Goal: Transaction & Acquisition: Purchase product/service

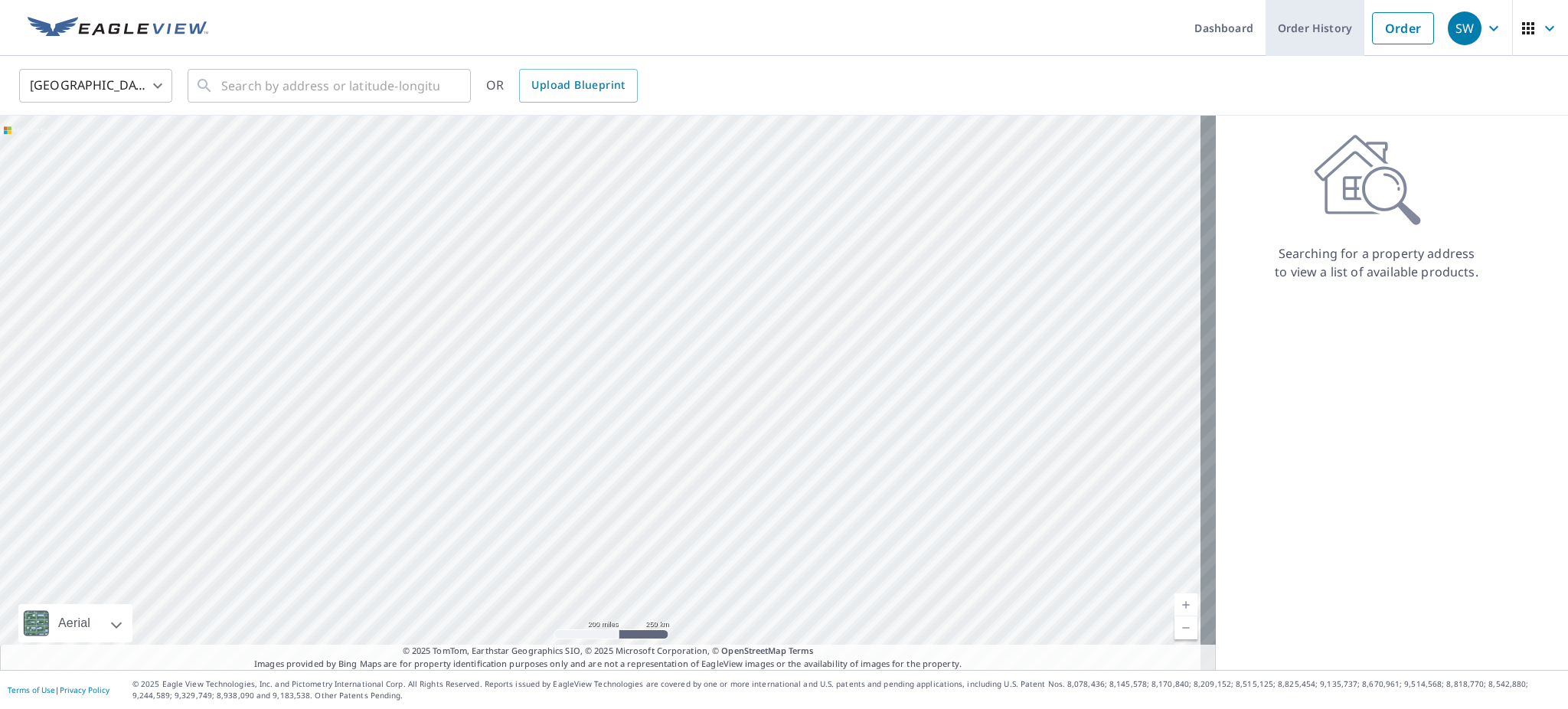
click at [1278, 29] on link "Order History" at bounding box center [1315, 28] width 99 height 56
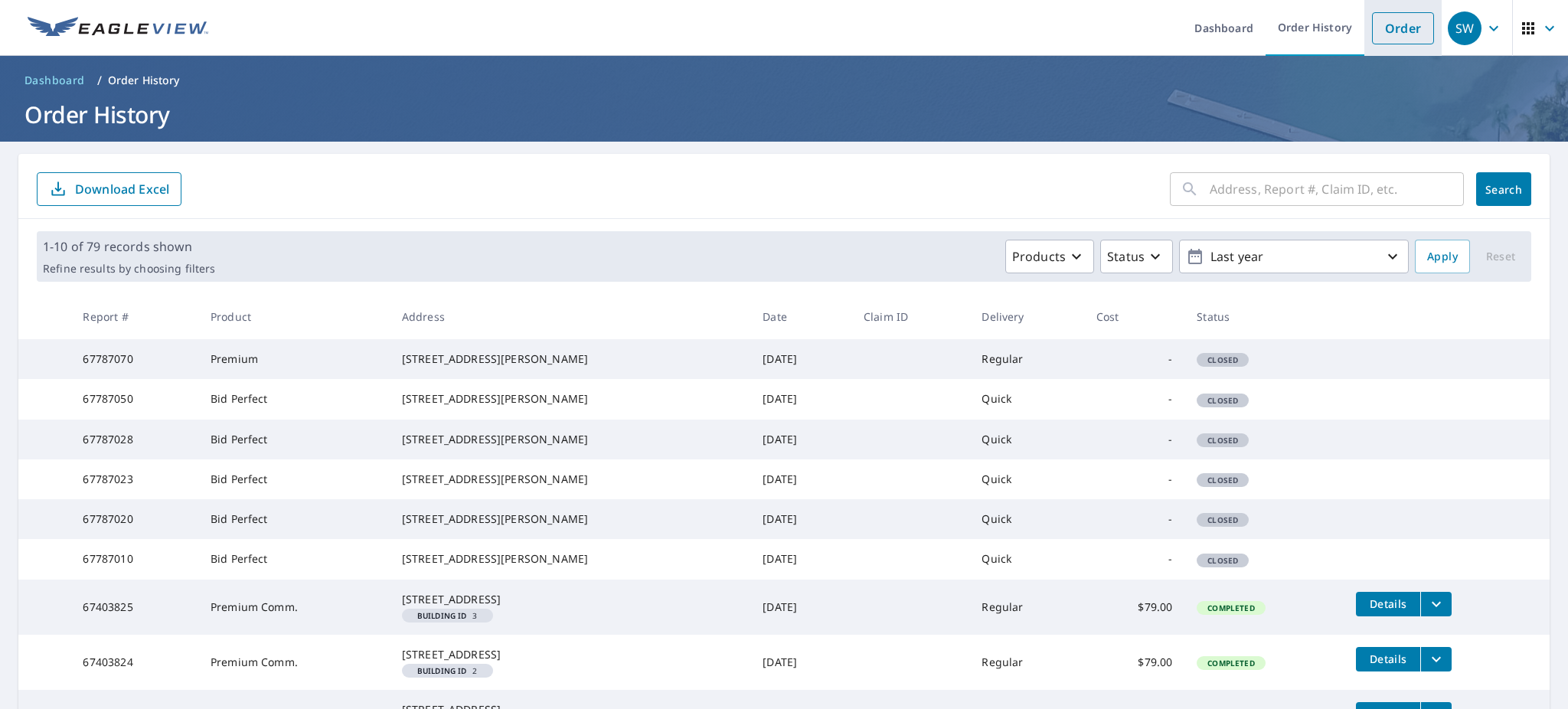
click at [1381, 13] on link "Order" at bounding box center [1403, 28] width 62 height 32
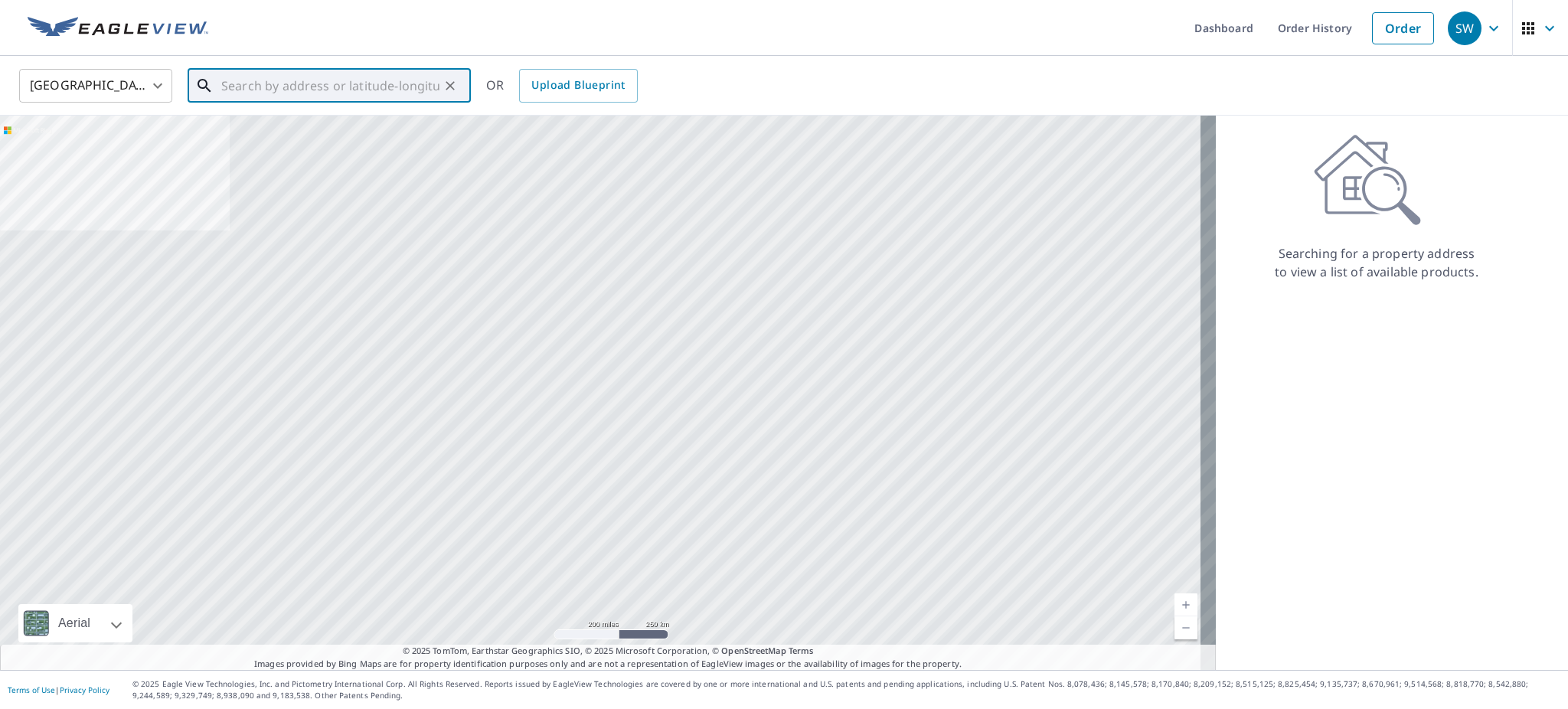
paste input "1857 Red Oak Dr Franklin, IN 46131"
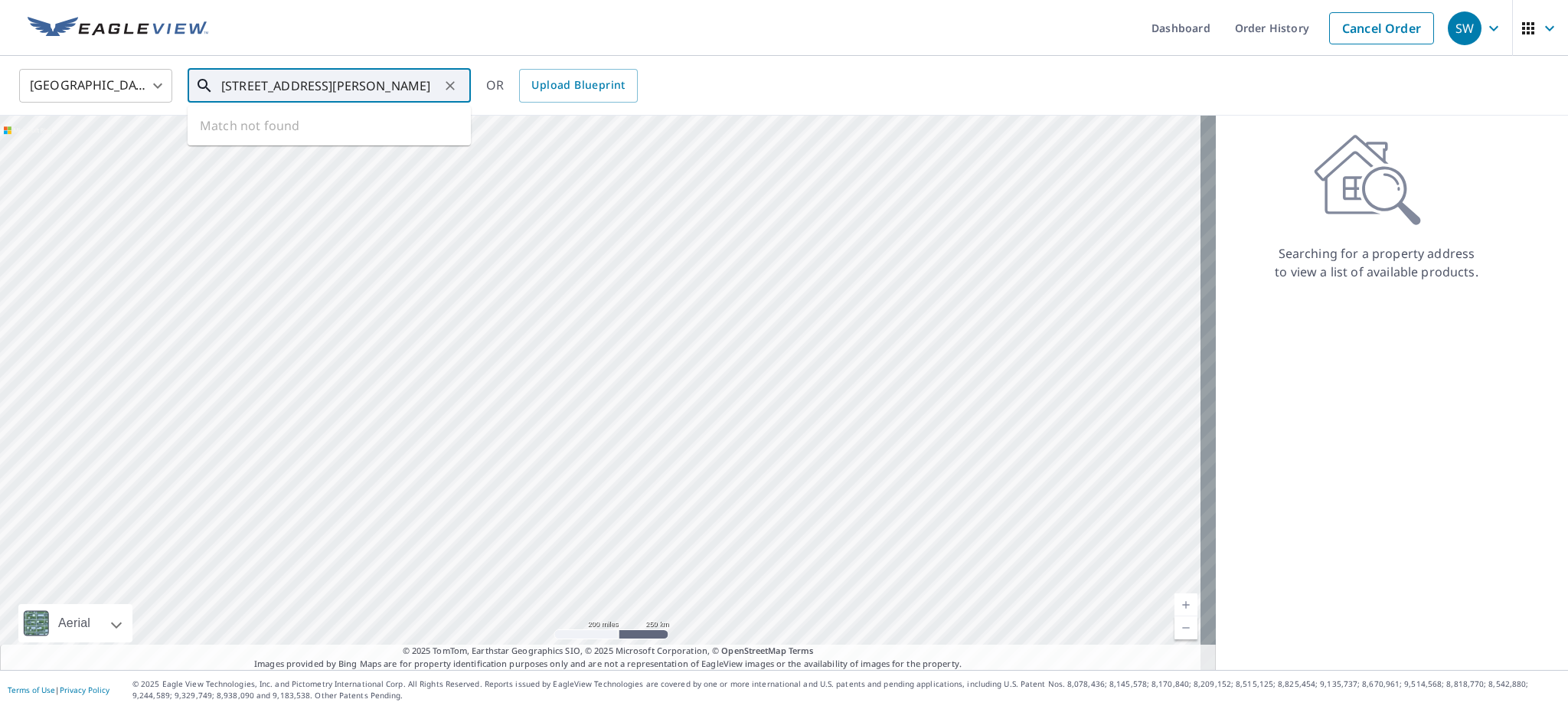
scroll to position [0, 50]
click at [313, 139] on span "1857 Red Oak Dr" at bounding box center [338, 130] width 240 height 18
type input "1857 Red Oak Dr Franklin, IN 46131"
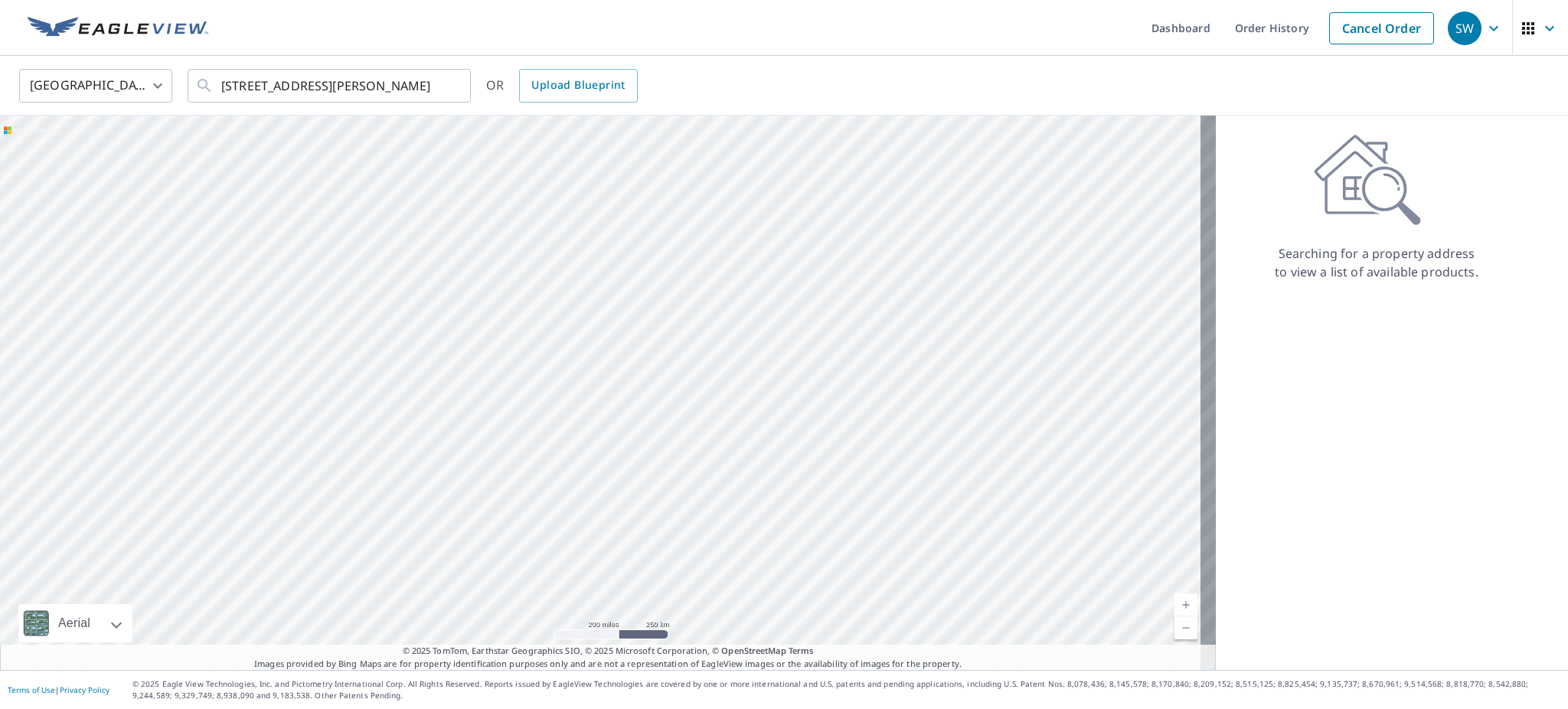
scroll to position [0, 0]
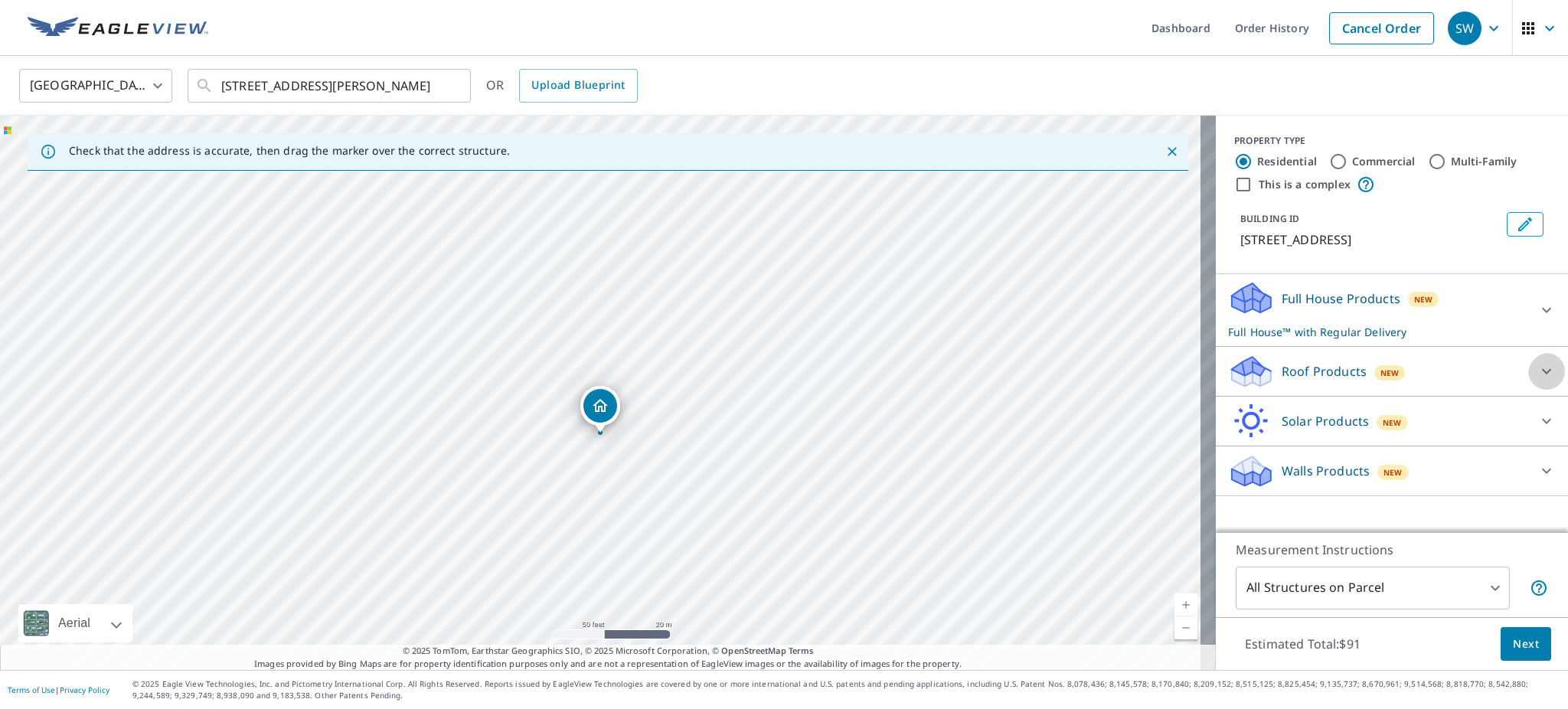
click at [1538, 377] on icon at bounding box center [1547, 371] width 18 height 18
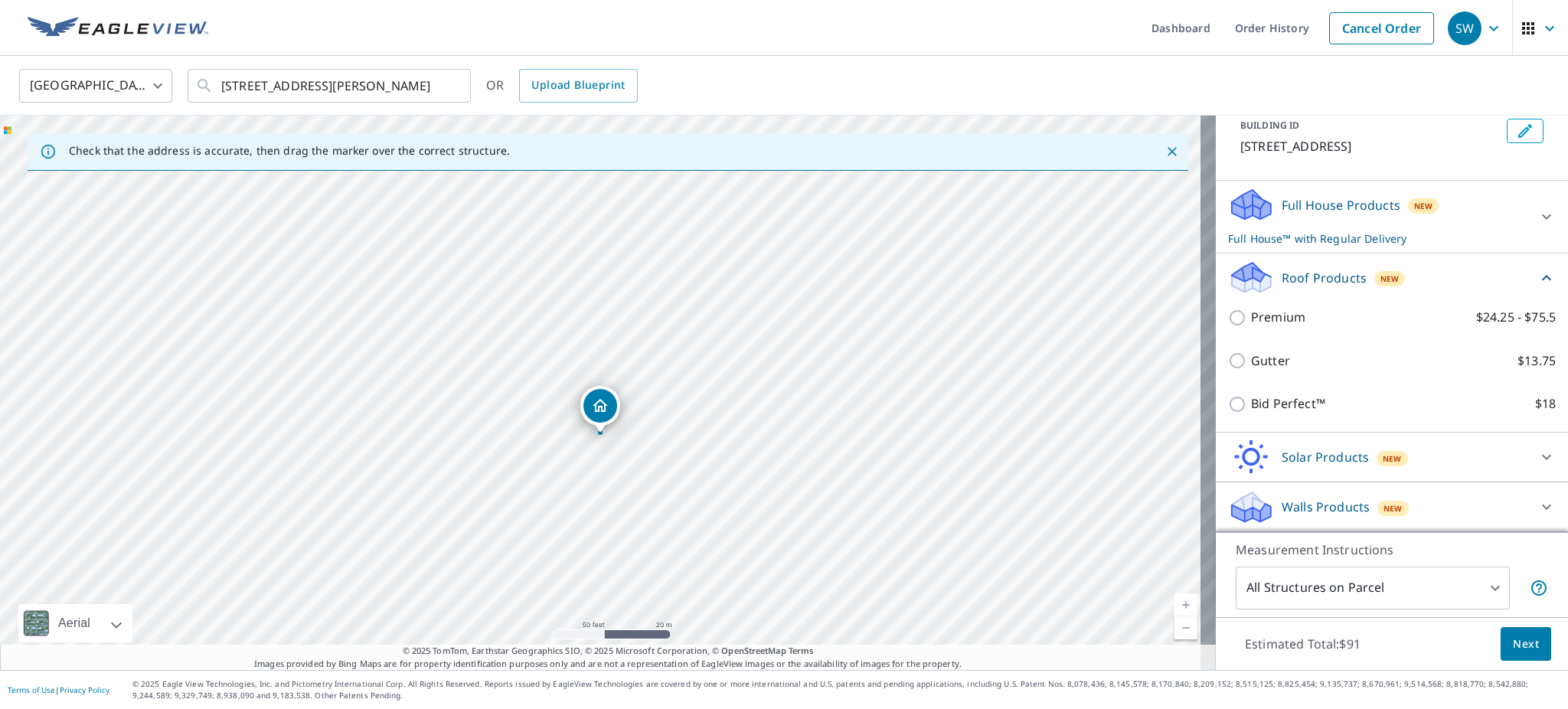
scroll to position [138, 0]
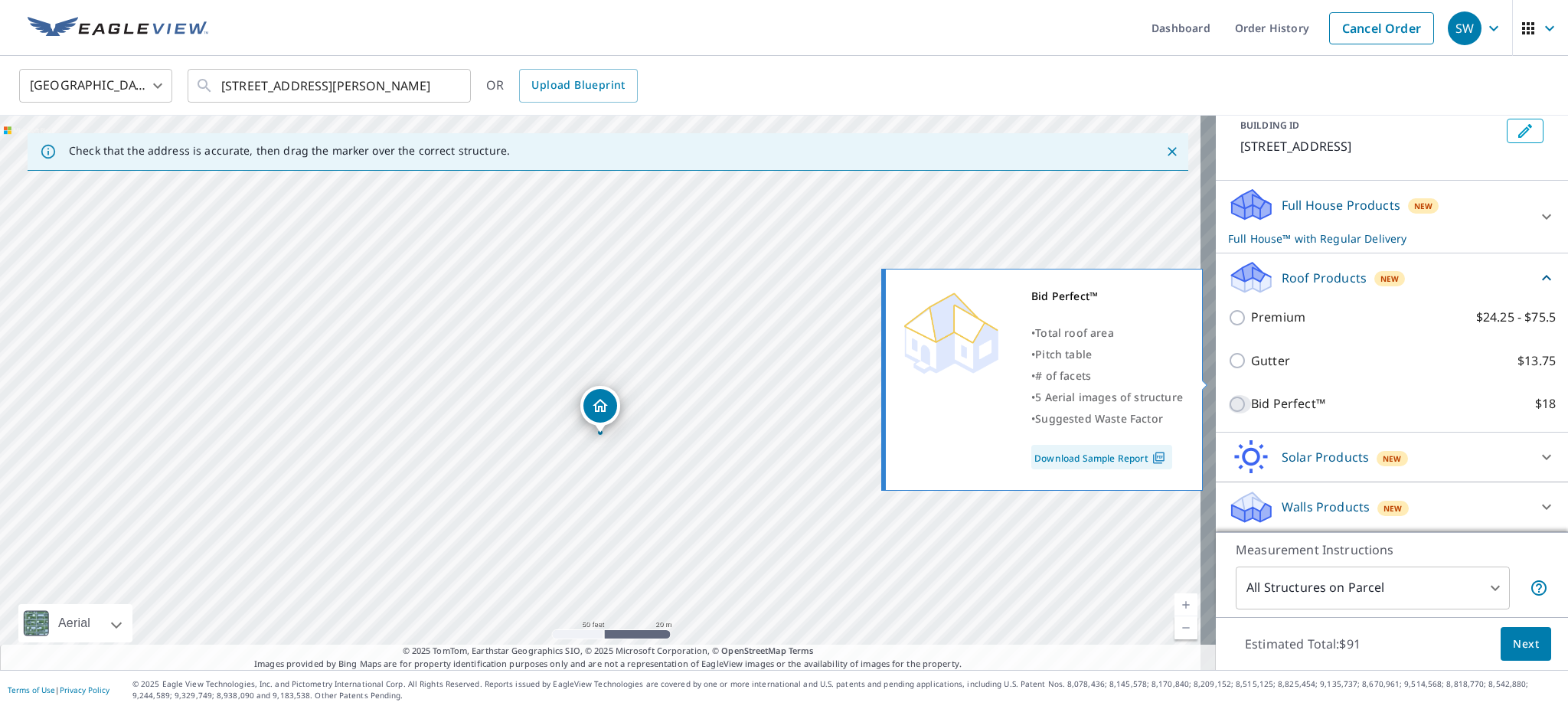
click at [1228, 395] on input "Bid Perfect™ $18" at bounding box center [1240, 404] width 23 height 18
checkbox input "true"
type input "1"
checkbox input "false"
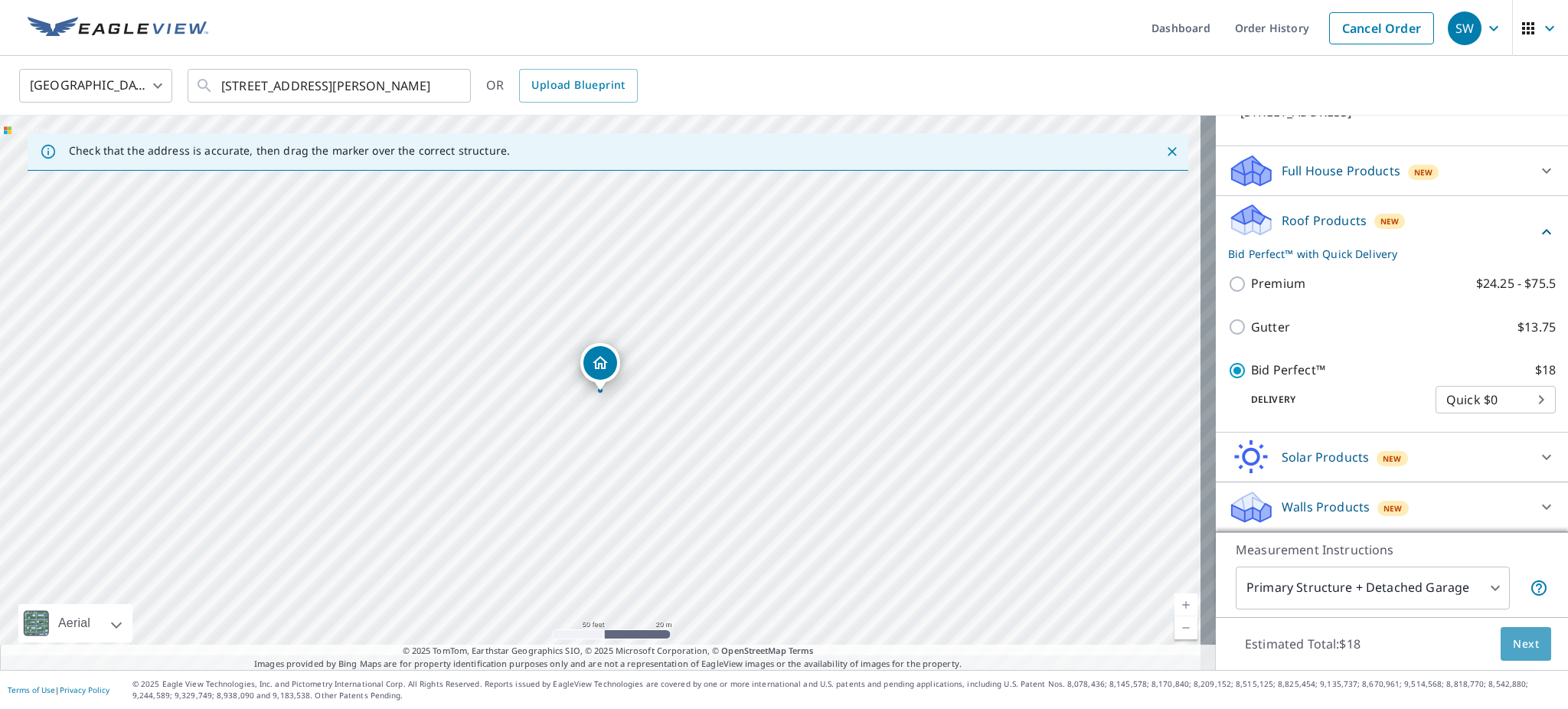
click at [1513, 634] on span "Next" at bounding box center [1527, 644] width 26 height 19
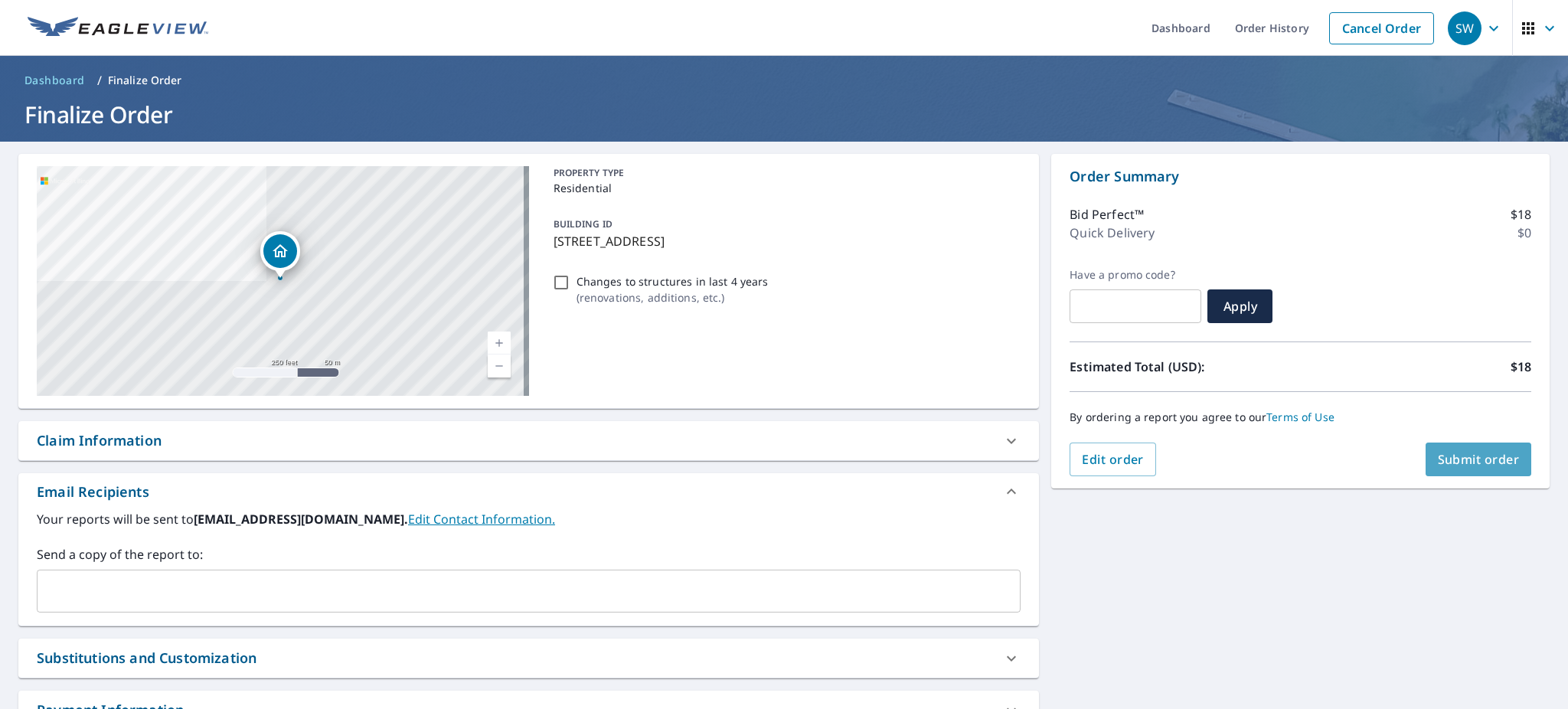
click at [1455, 459] on span "Submit order" at bounding box center [1479, 459] width 82 height 17
checkbox input "true"
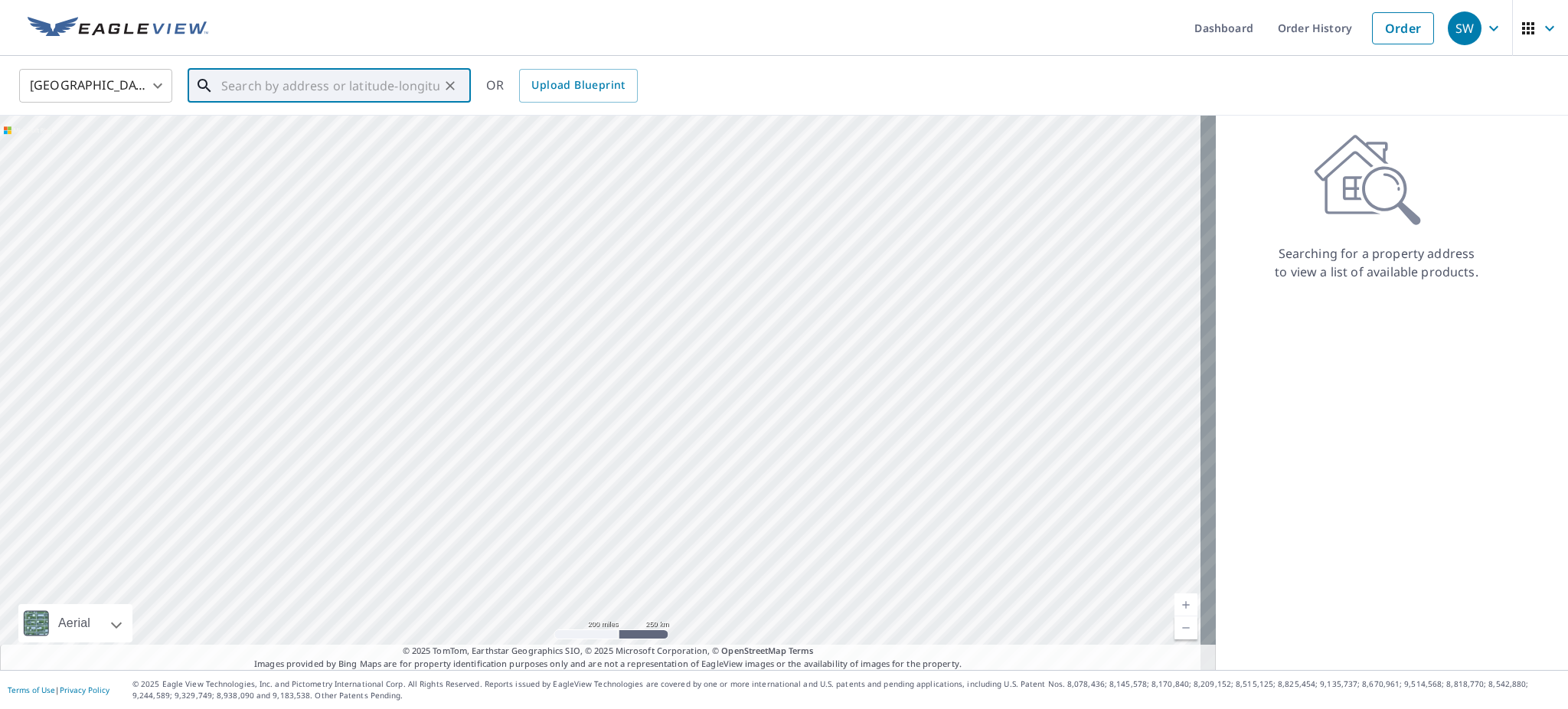
click at [298, 84] on input "text" at bounding box center [330, 86] width 218 height 43
paste input "[STREET_ADDRESS][PERSON_NAME]"
click at [280, 143] on p "Franklin, IN 46131" at bounding box center [338, 147] width 240 height 15
type input "1857 Red Oak Dr Franklin, IN 46131"
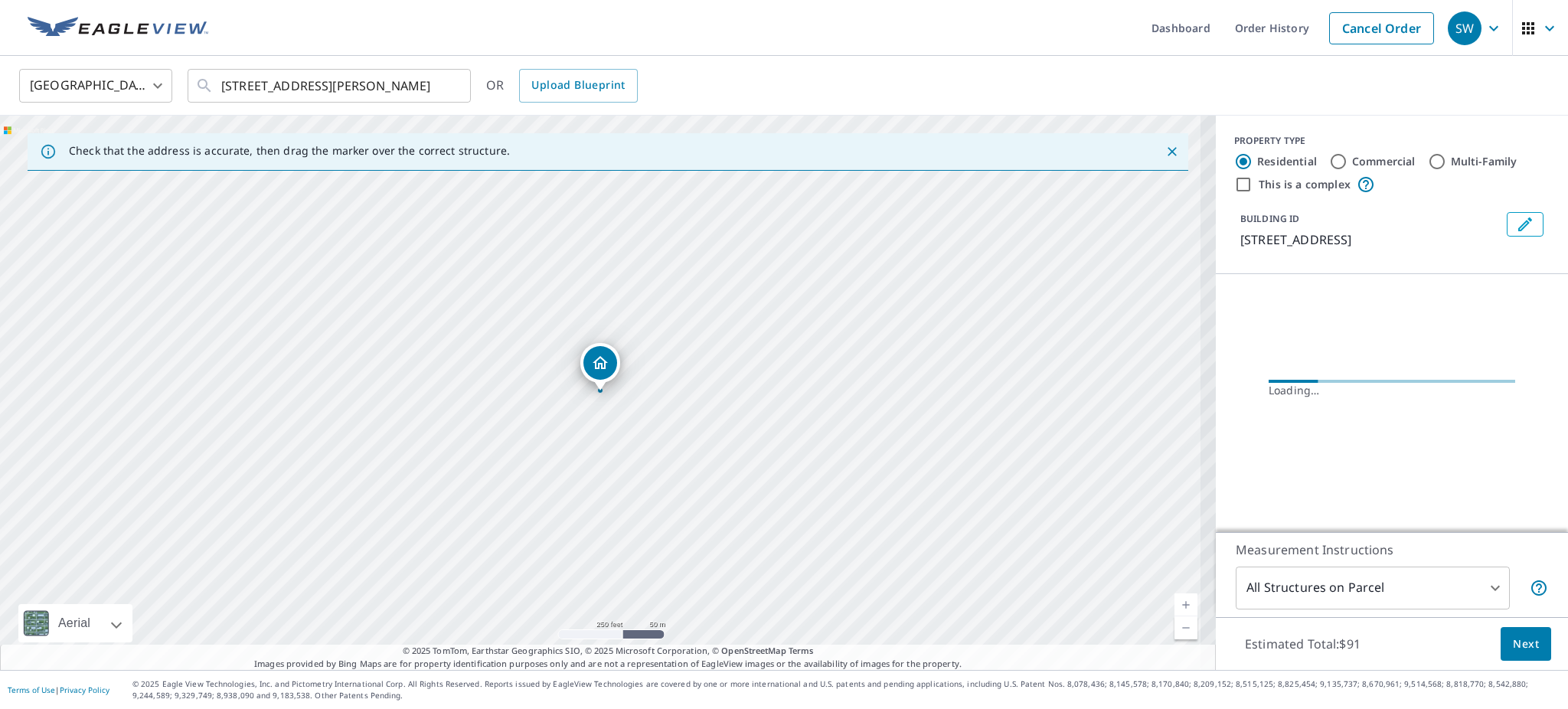
scroll to position [0, 0]
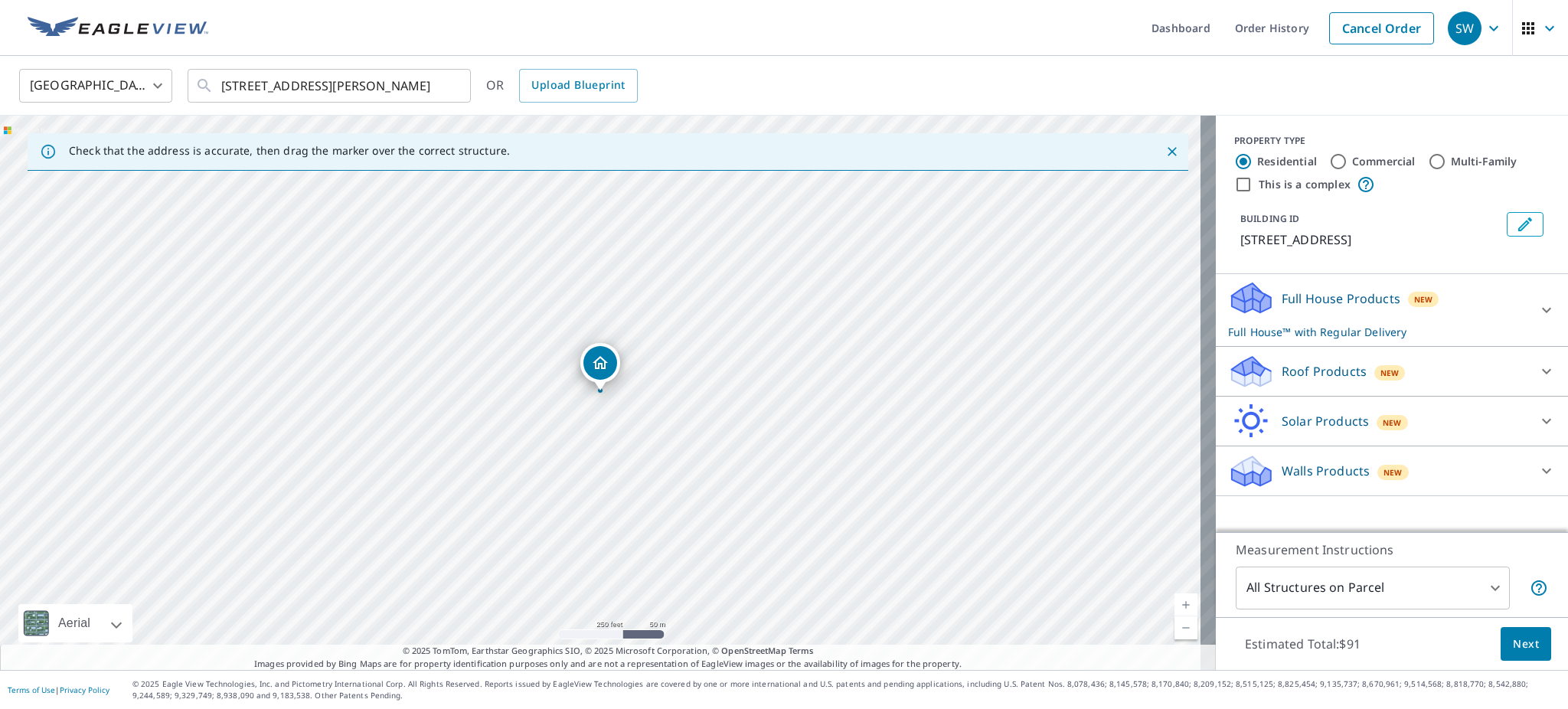
click at [1305, 380] on p "Roof Products" at bounding box center [1324, 371] width 85 height 18
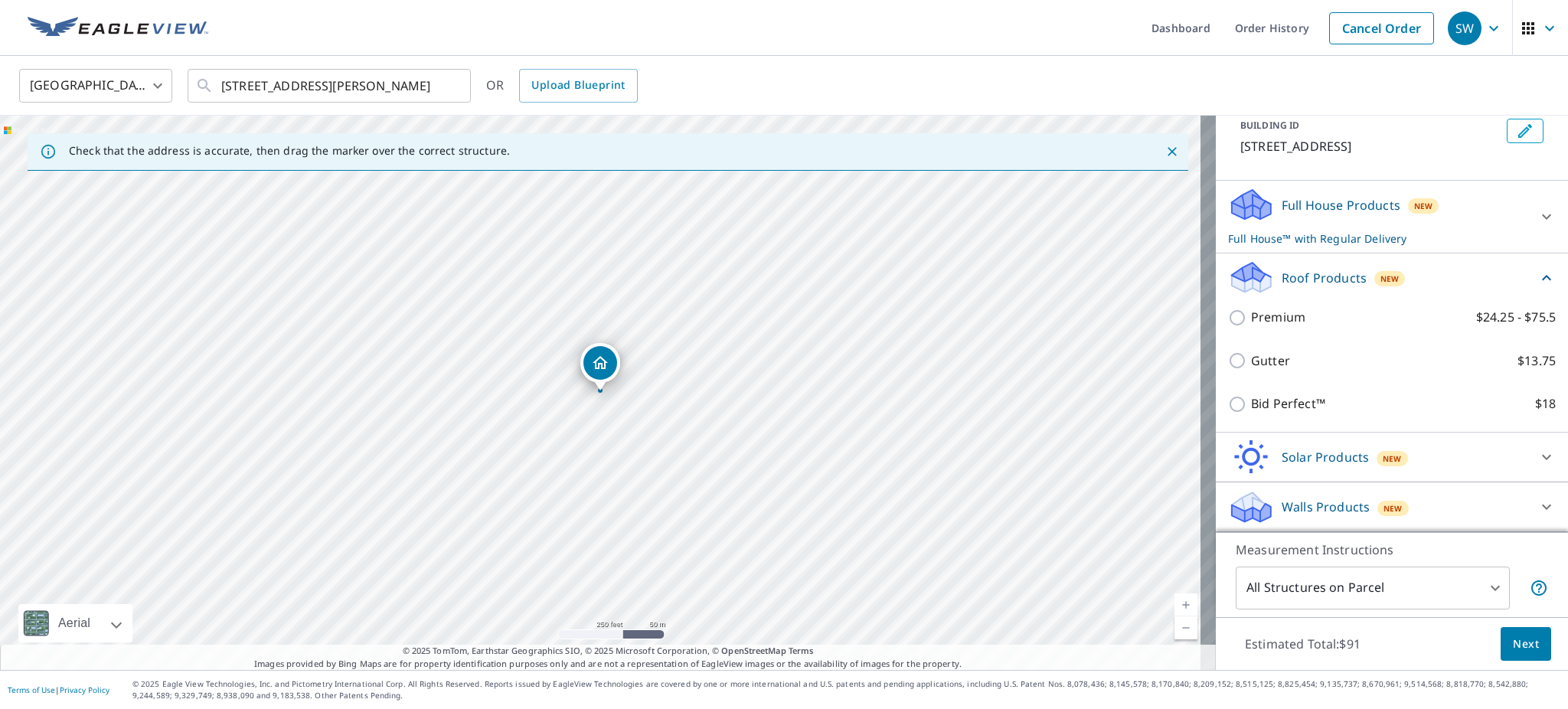
scroll to position [138, 0]
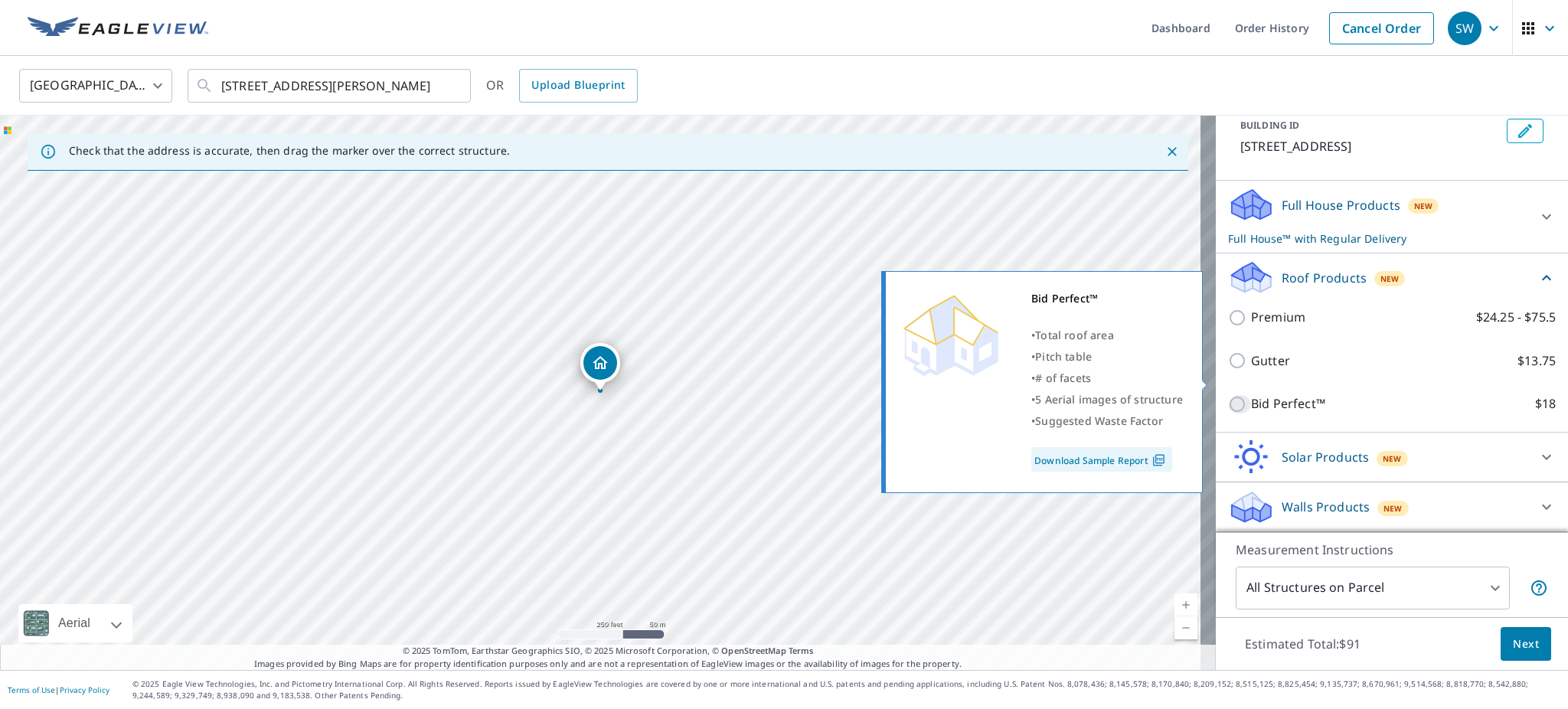
click at [1228, 395] on input "Bid Perfect™ $18" at bounding box center [1240, 404] width 23 height 18
checkbox input "true"
type input "1"
checkbox input "false"
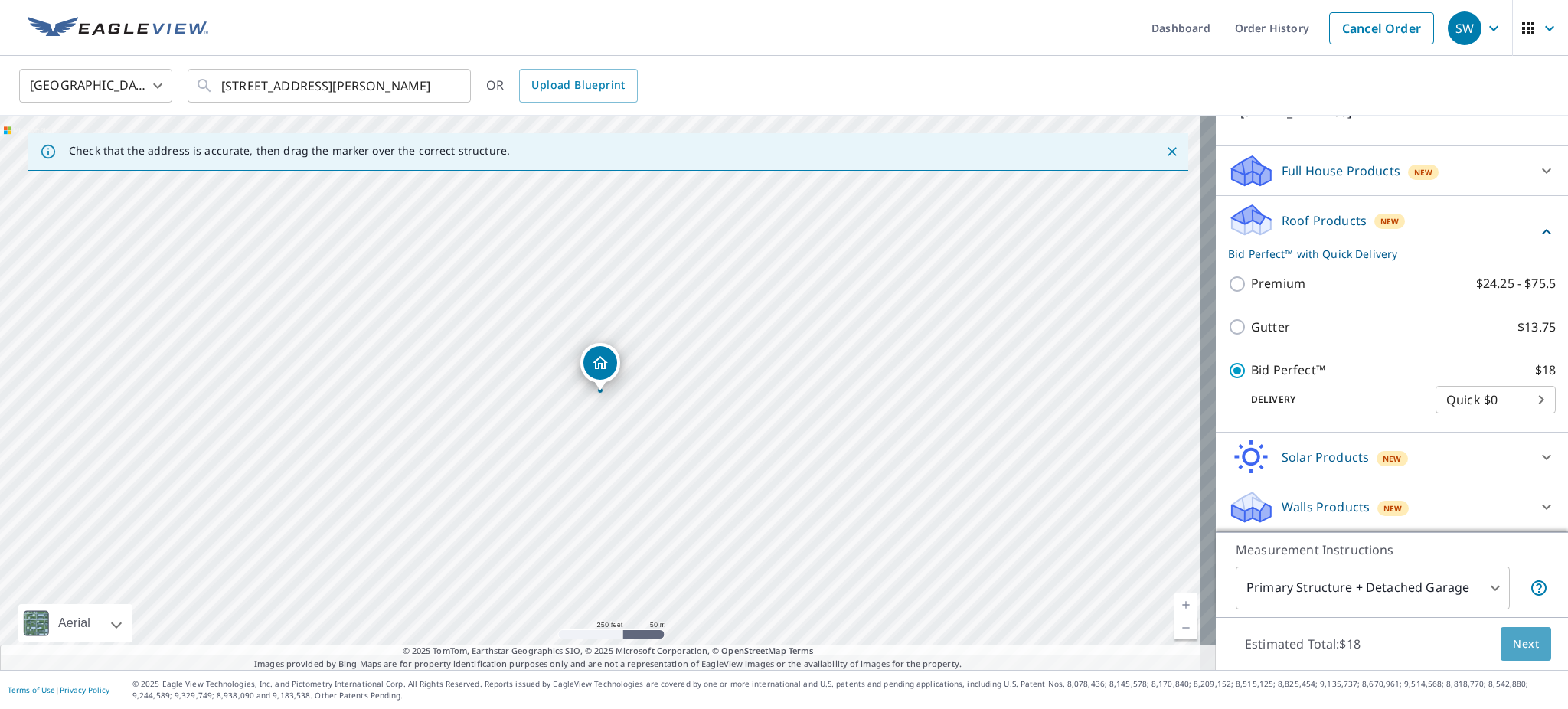
click at [1513, 634] on span "Next" at bounding box center [1527, 644] width 26 height 19
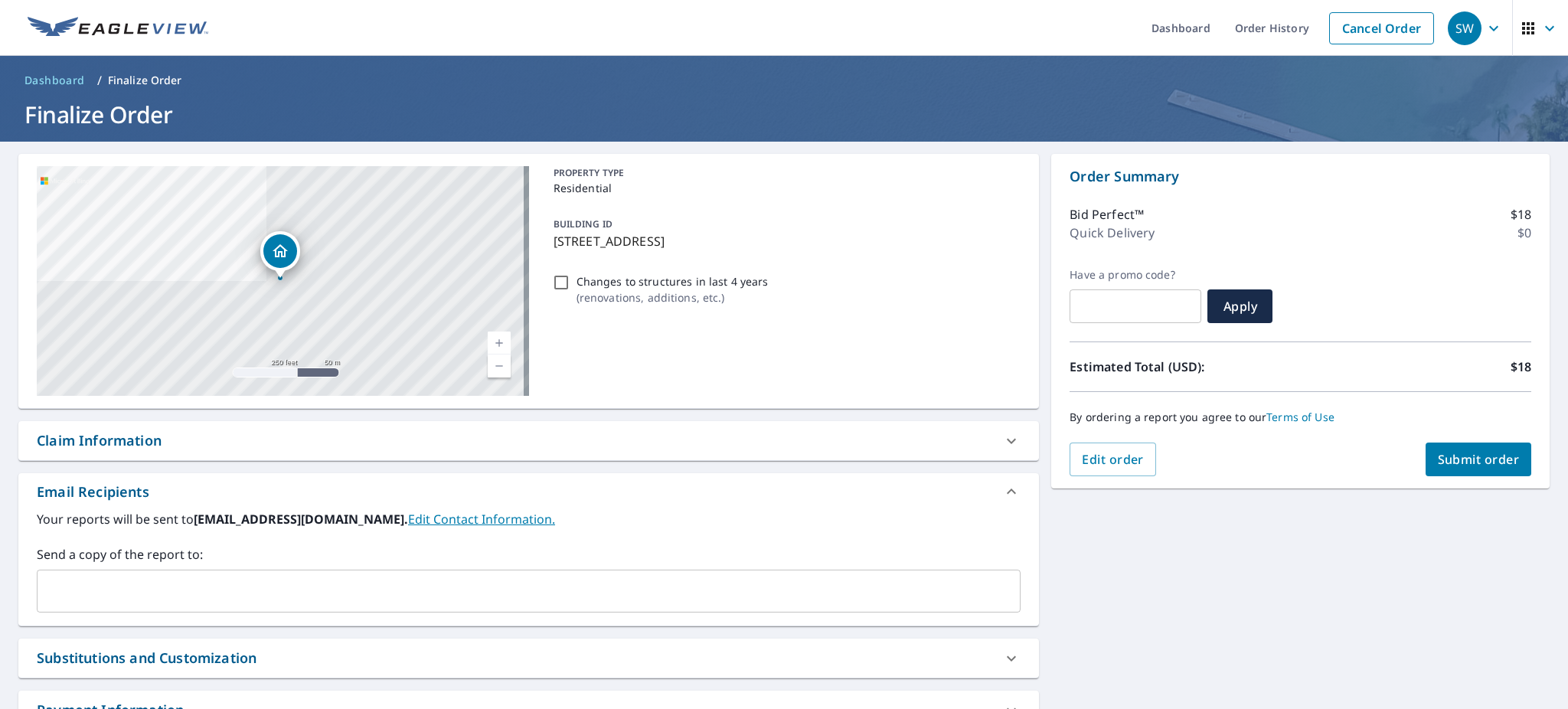
click at [1449, 454] on span "Submit order" at bounding box center [1479, 459] width 82 height 17
checkbox input "true"
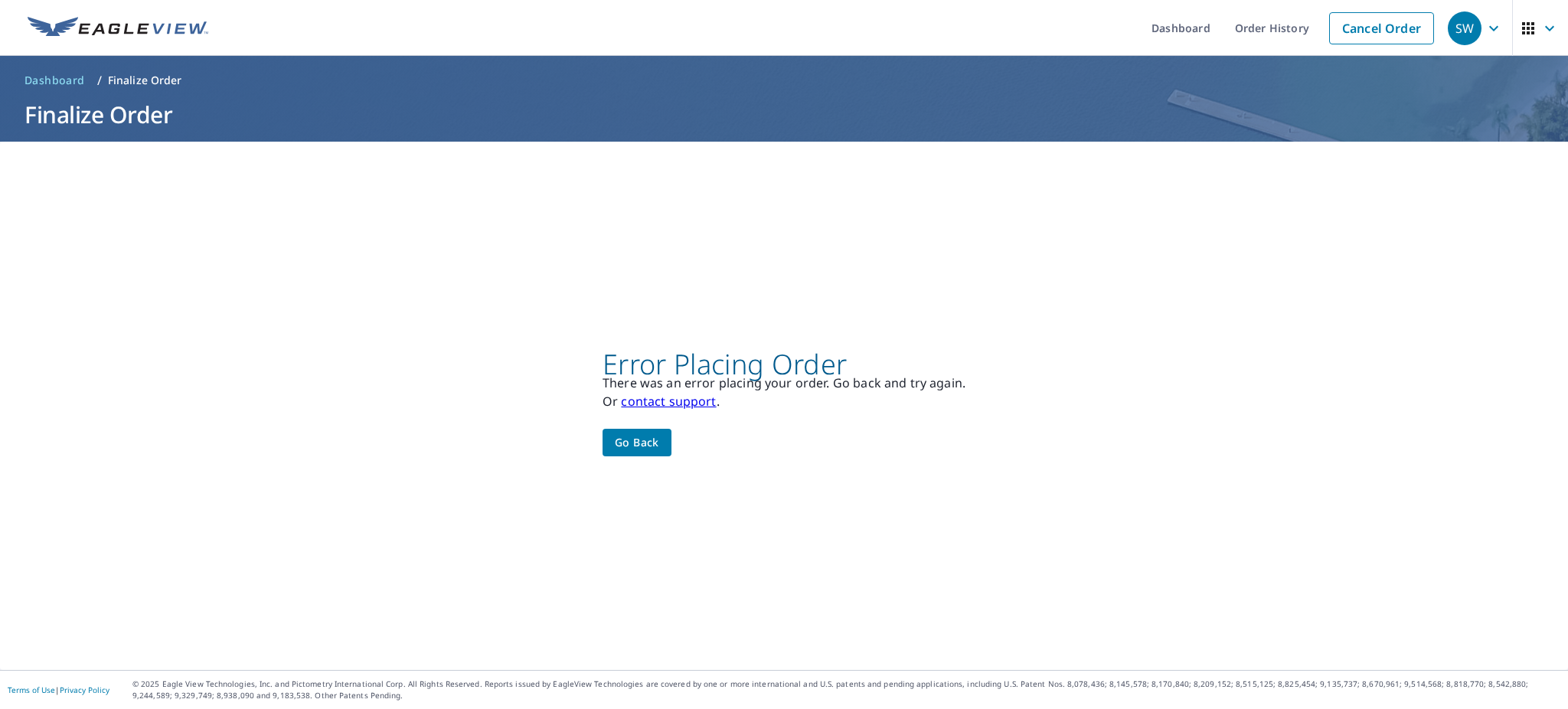
click at [662, 393] on link "contact support" at bounding box center [668, 401] width 95 height 17
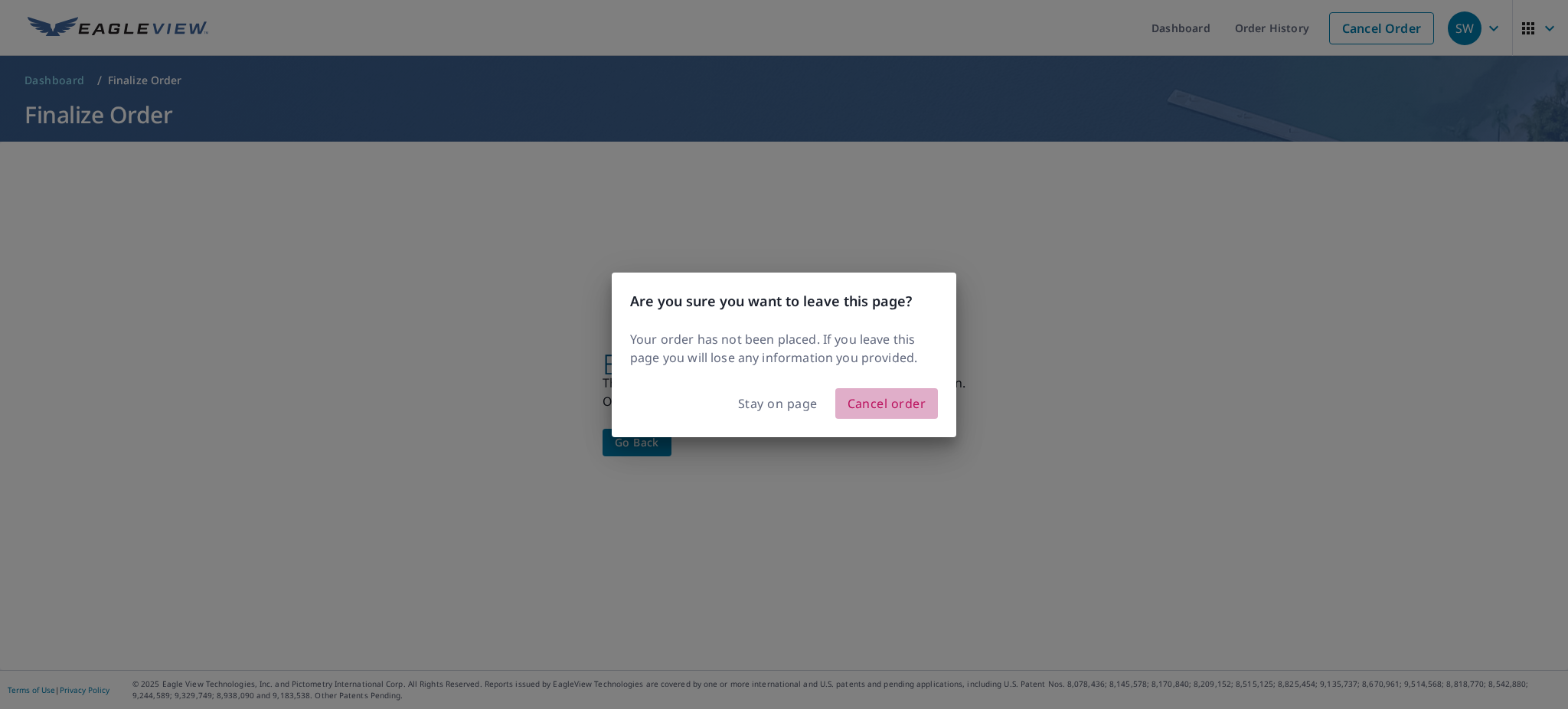
click at [878, 414] on span "Cancel order" at bounding box center [887, 403] width 79 height 22
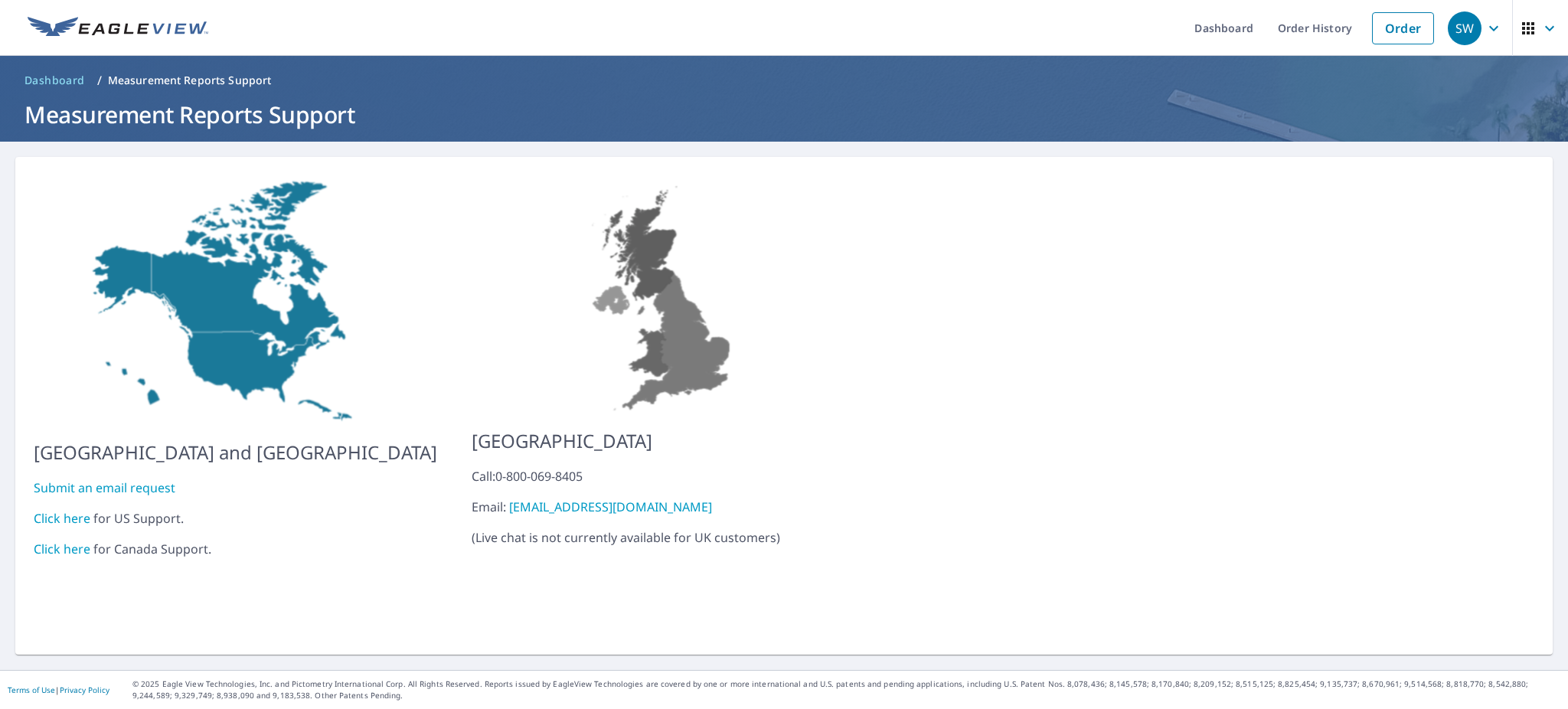
click at [75, 510] on link "Click here" at bounding box center [62, 518] width 57 height 17
click at [152, 31] on img at bounding box center [118, 28] width 181 height 23
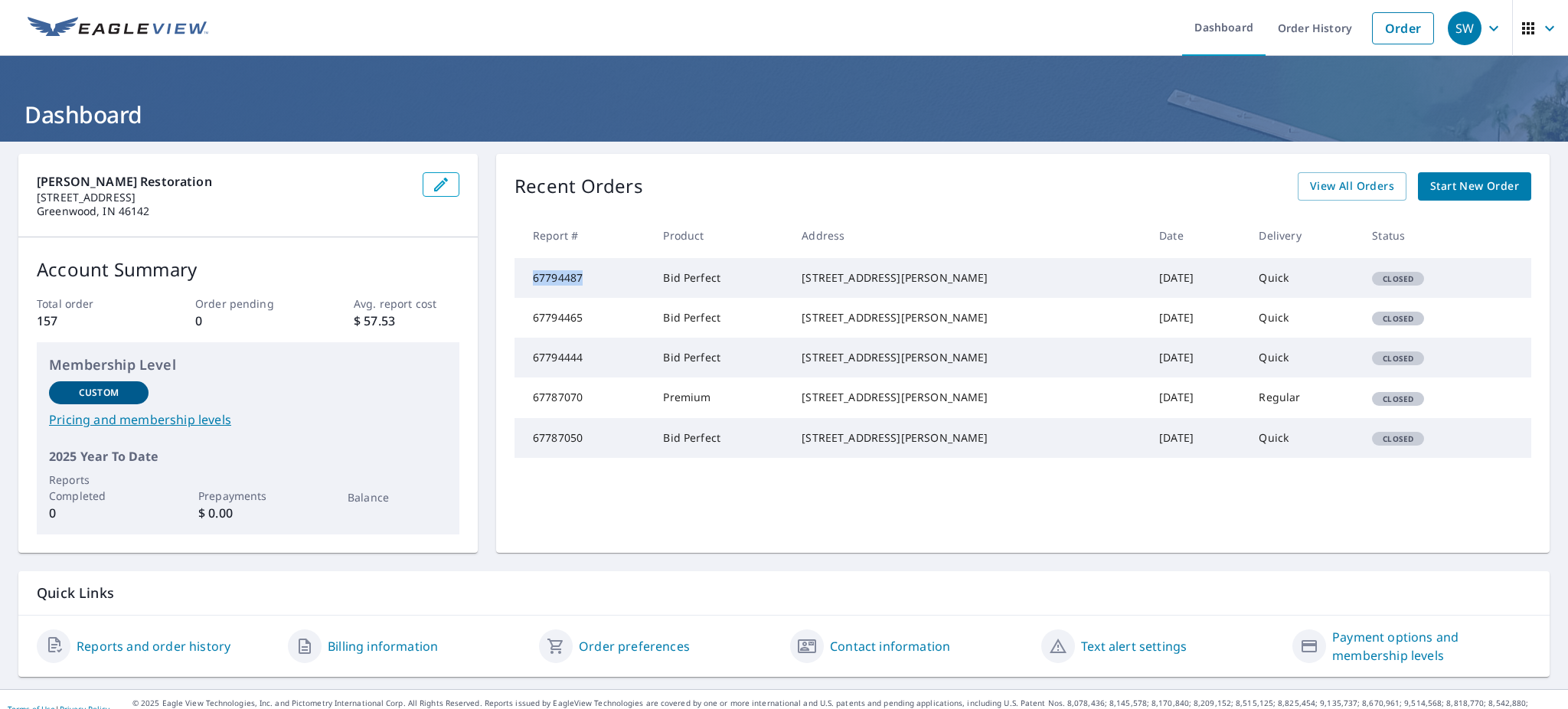
drag, startPoint x: 602, startPoint y: 296, endPoint x: 531, endPoint y: 293, distance: 71.1
click at [529, 293] on td "67794487" at bounding box center [582, 278] width 136 height 40
copy td "67794487"
click at [1452, 28] on div "SW" at bounding box center [1465, 28] width 34 height 34
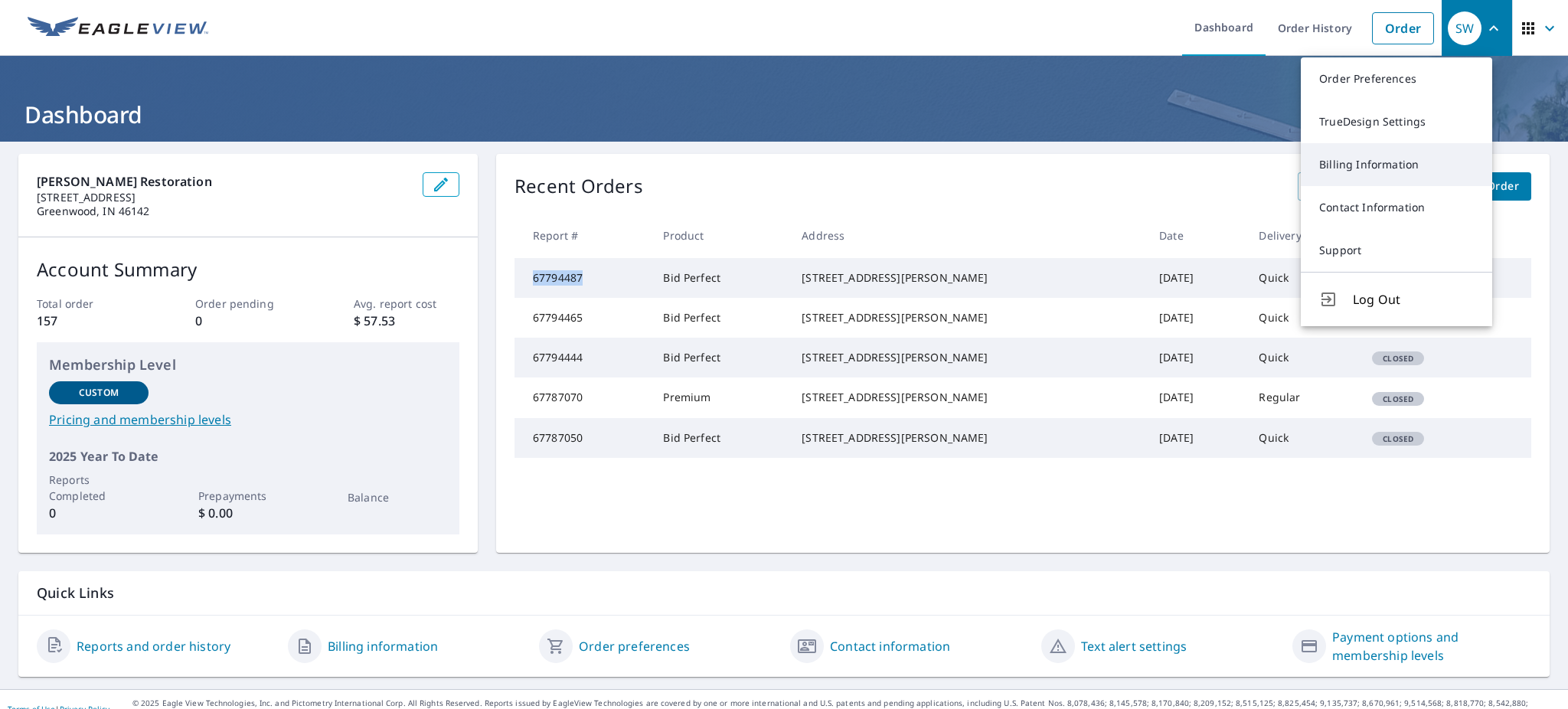
click at [1413, 164] on link "Billing Information" at bounding box center [1397, 164] width 191 height 43
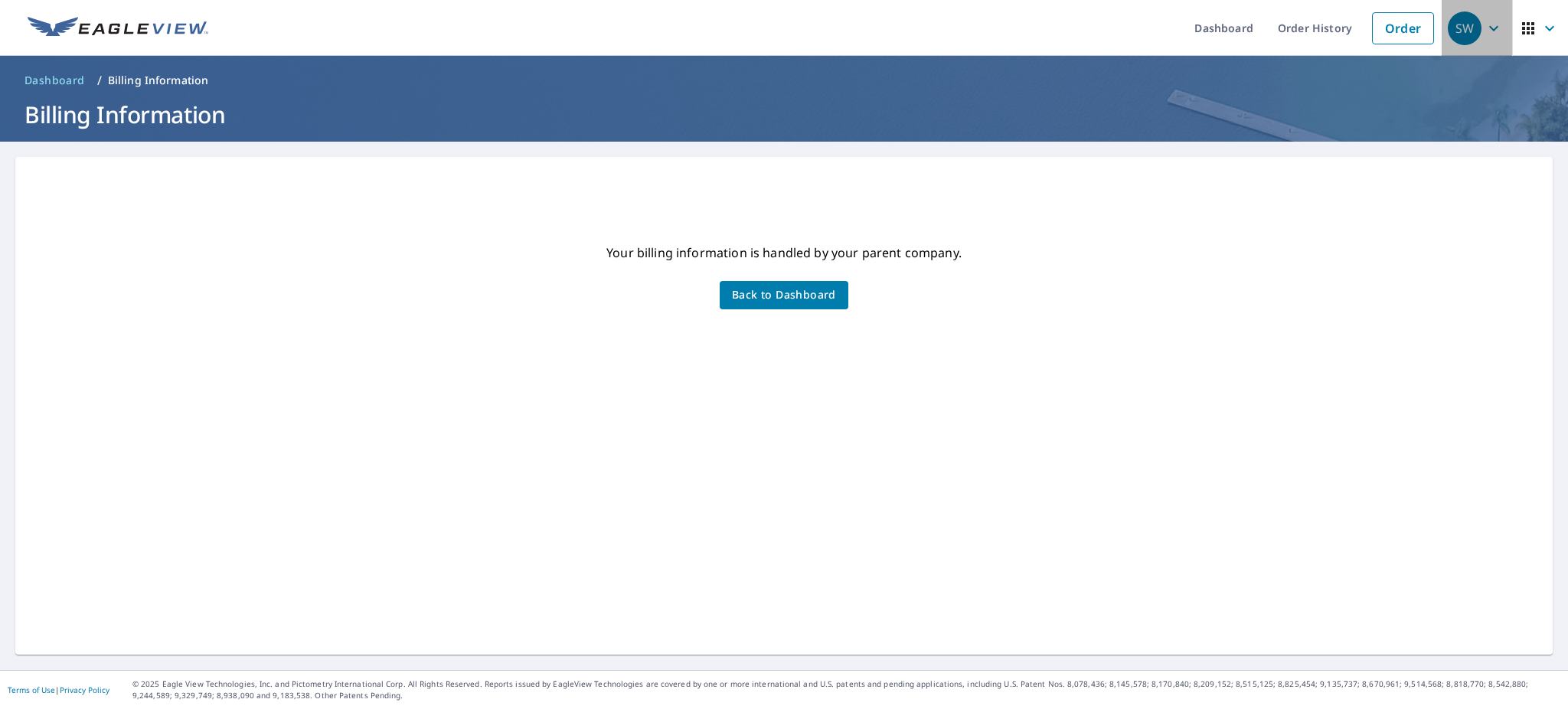
click at [1485, 28] on icon "button" at bounding box center [1494, 28] width 18 height 18
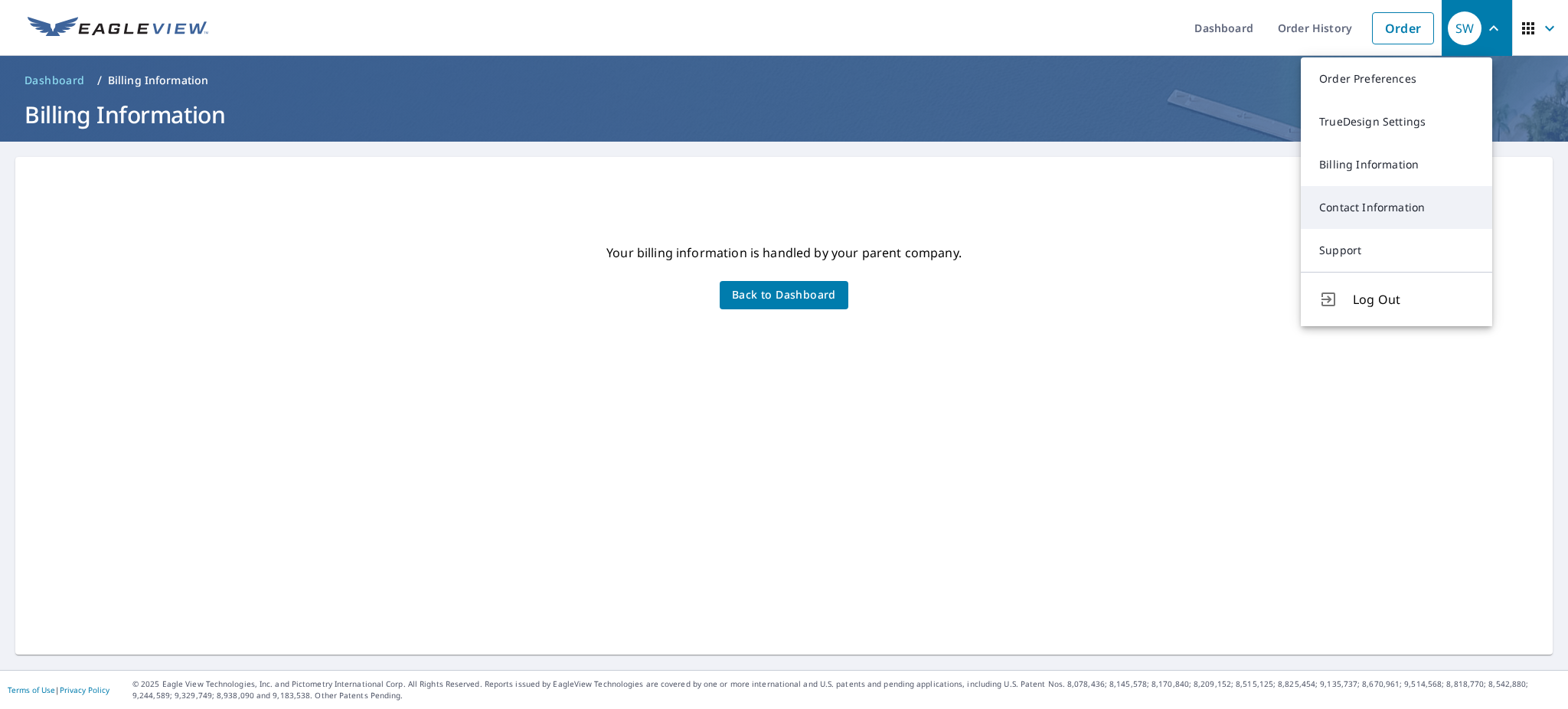
click at [1377, 222] on link "Contact Information" at bounding box center [1397, 207] width 191 height 43
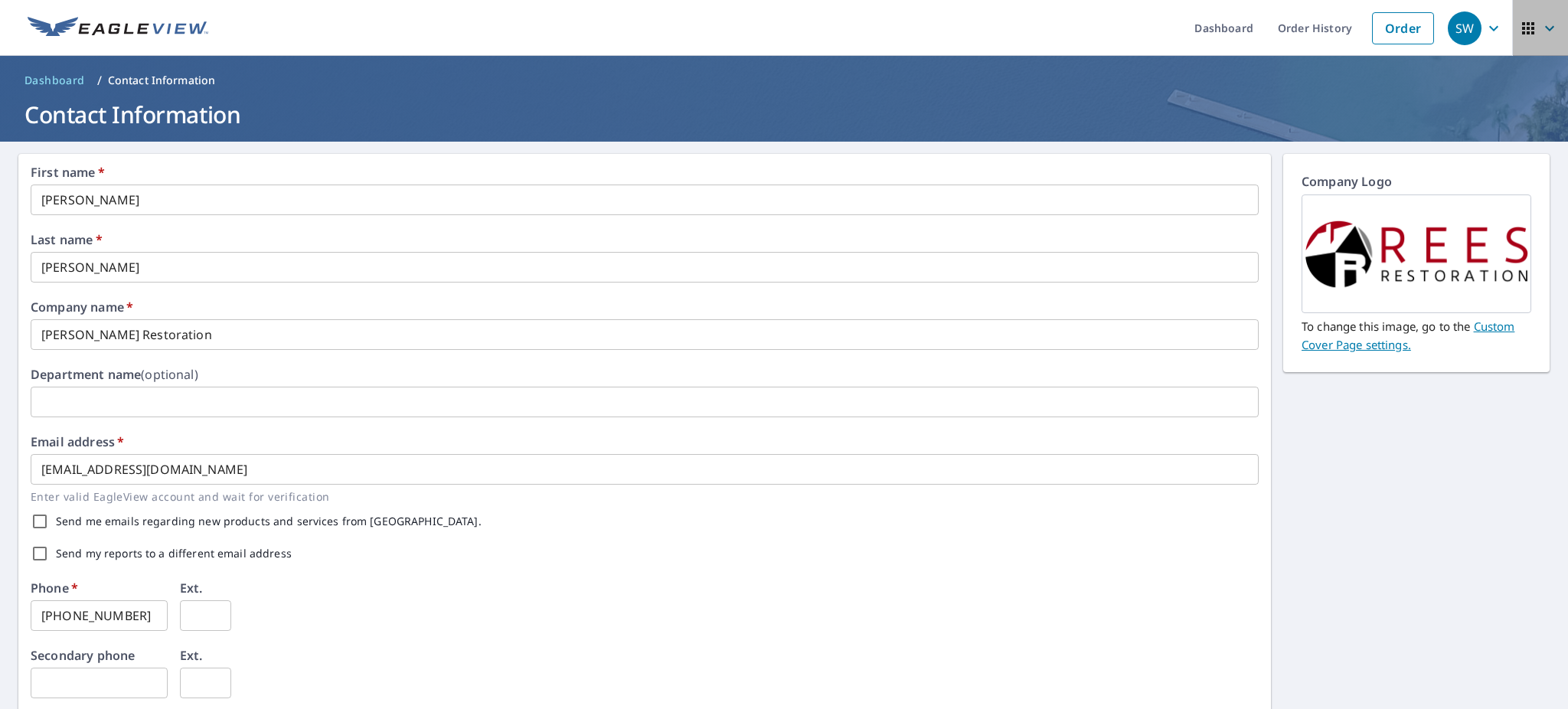
click at [1541, 35] on icon "button" at bounding box center [1550, 28] width 18 height 18
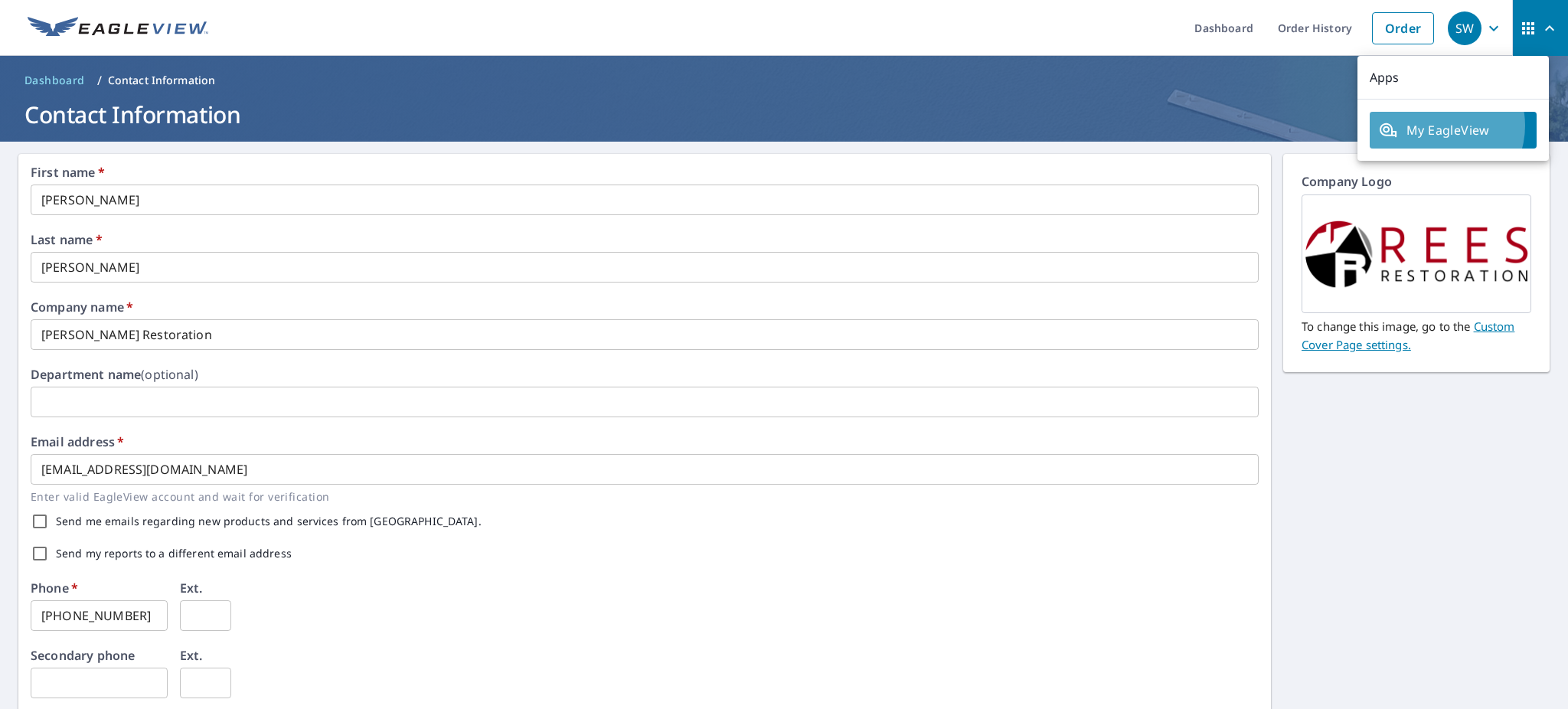
click at [1437, 126] on span "My EagleView" at bounding box center [1453, 130] width 148 height 18
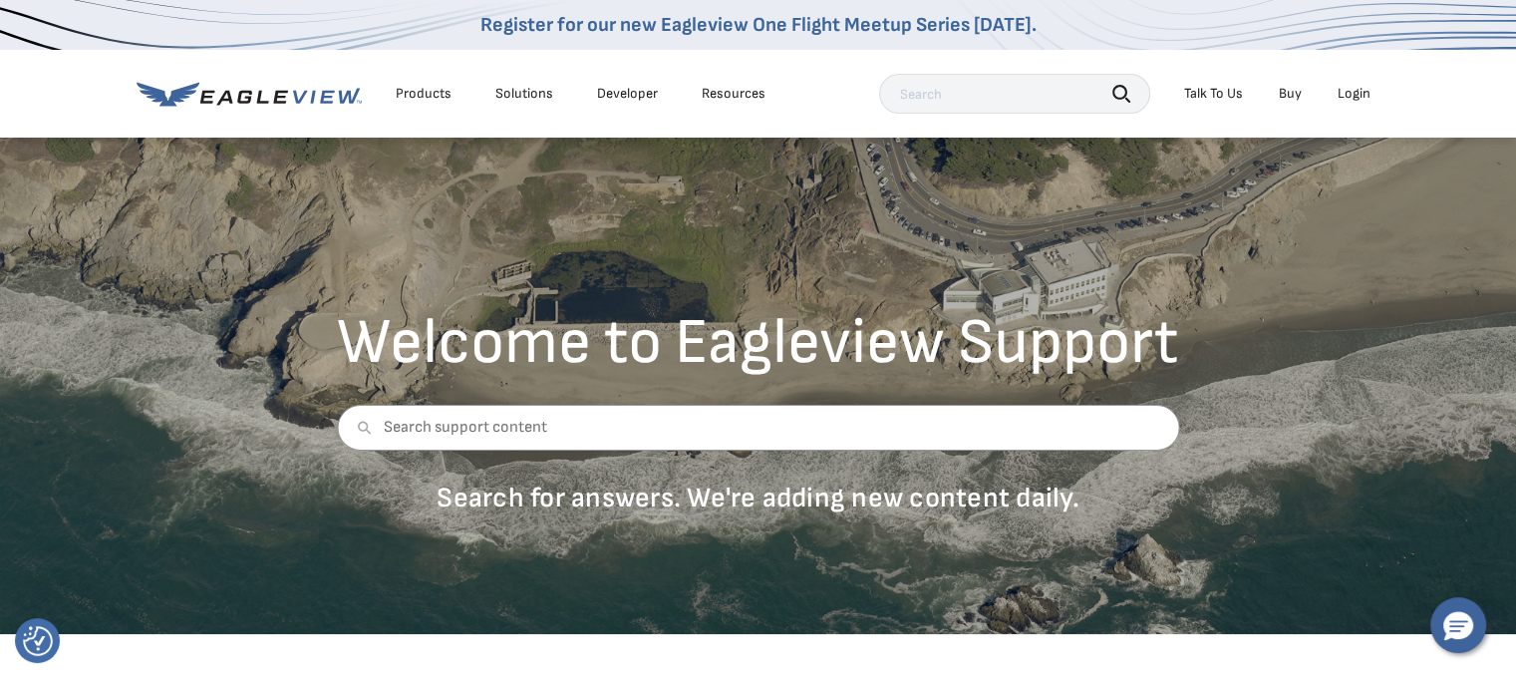
click at [1352, 103] on div "Login" at bounding box center [1354, 94] width 33 height 18
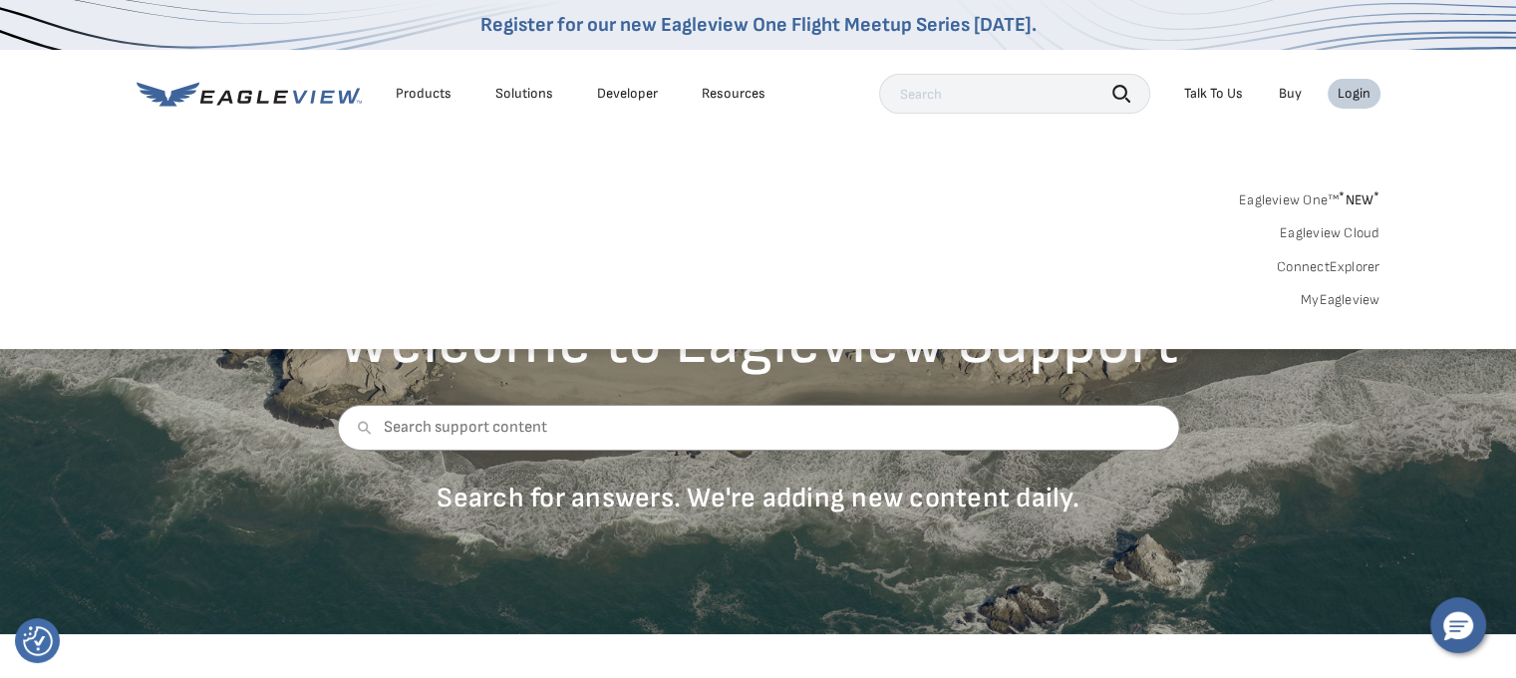
click at [1332, 303] on link "MyEagleview" at bounding box center [1341, 300] width 80 height 18
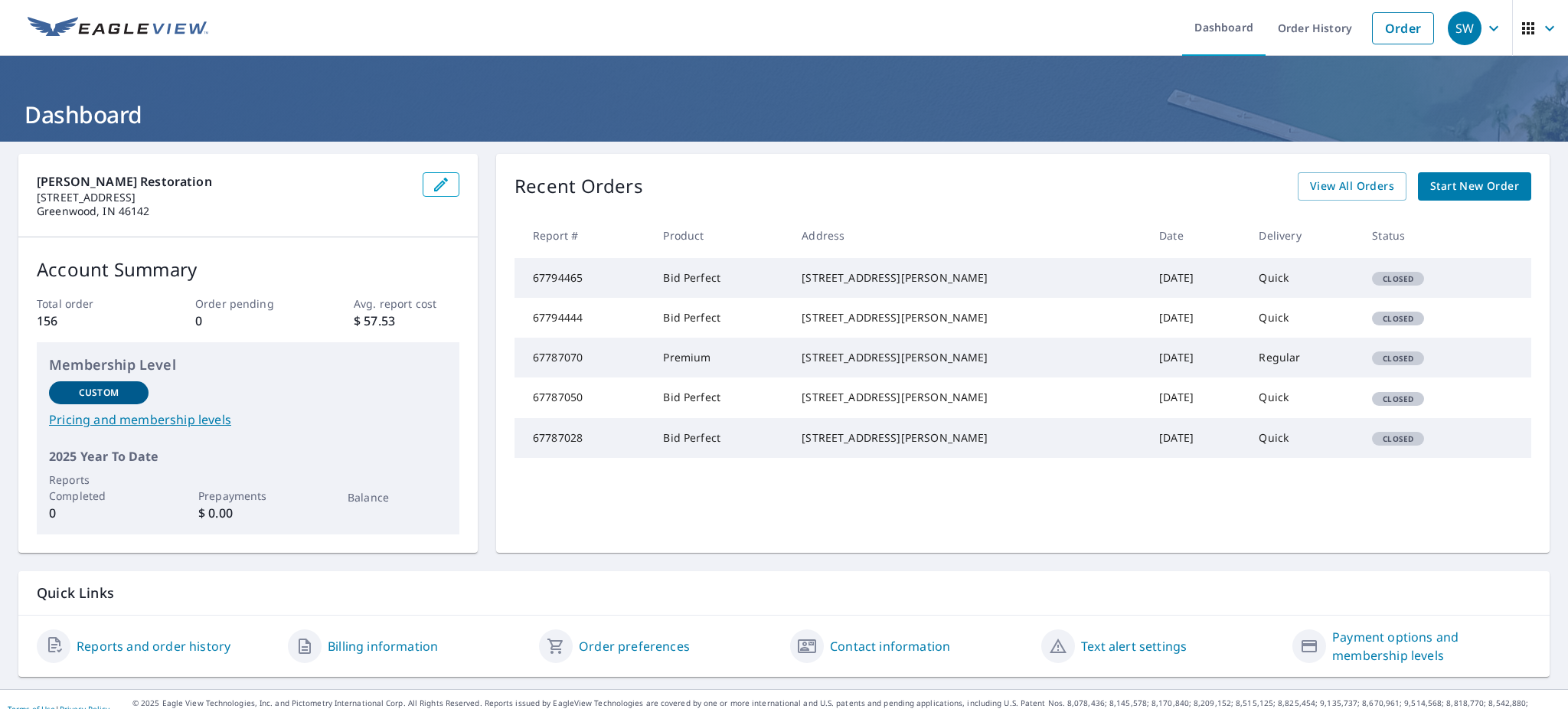
scroll to position [60, 0]
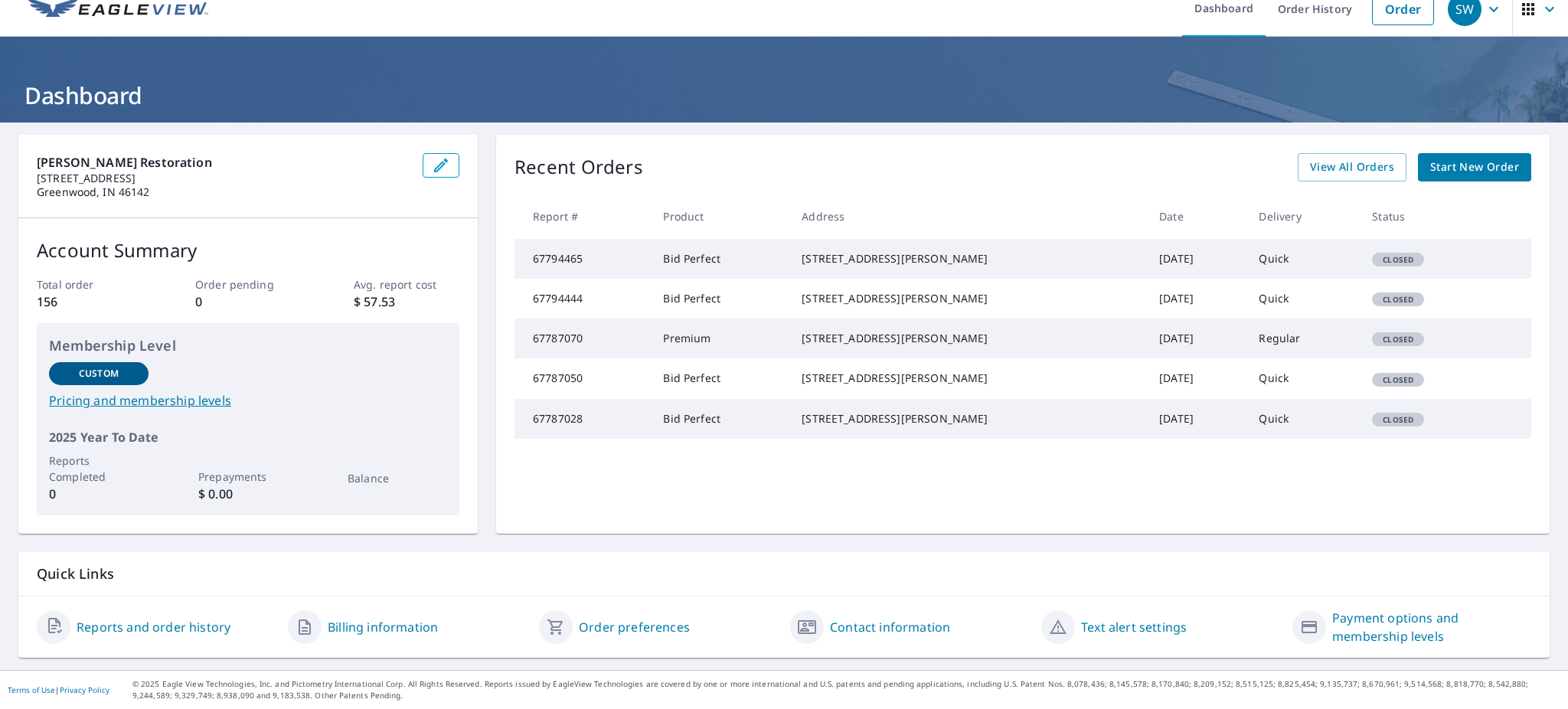
click at [376, 625] on link "Billing information" at bounding box center [383, 627] width 111 height 18
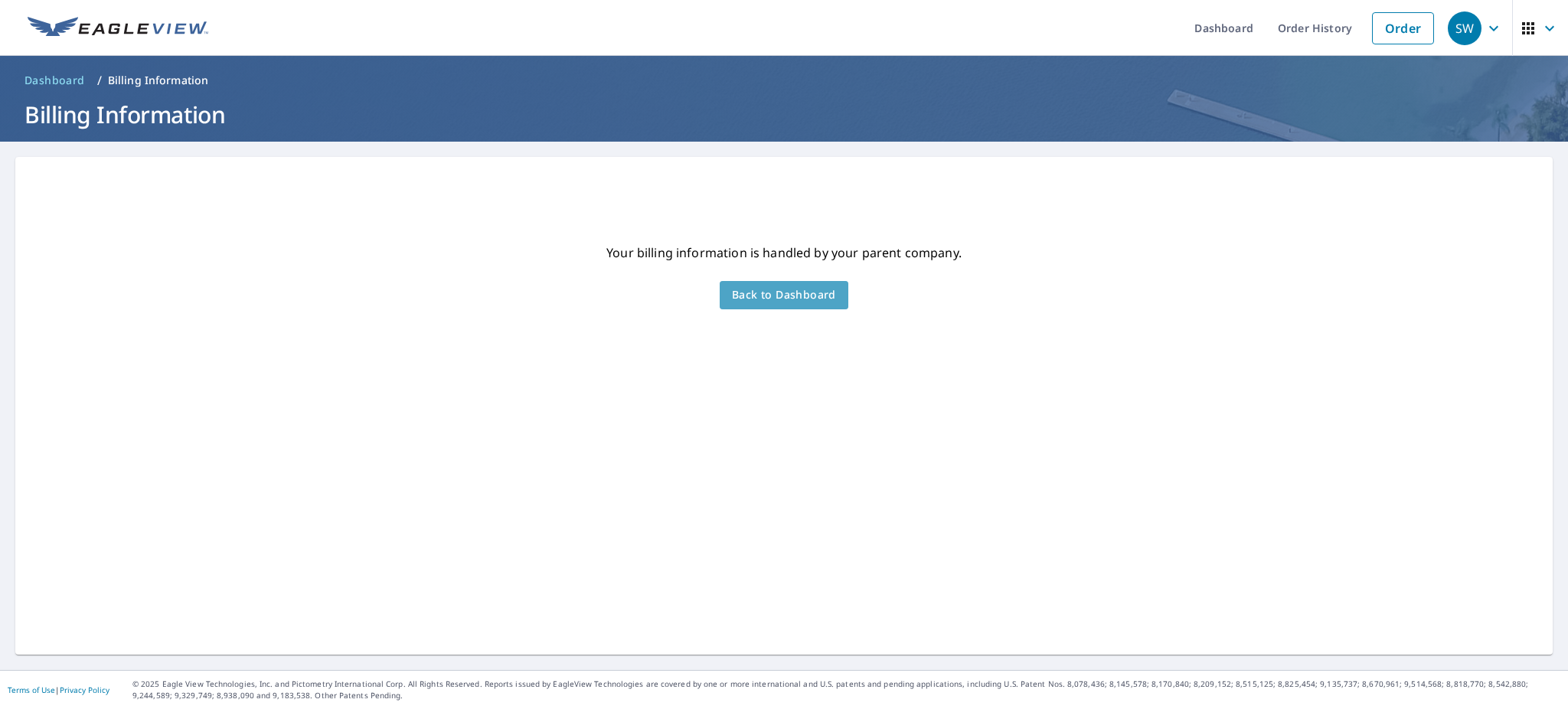
click at [798, 300] on span "Back to Dashboard" at bounding box center [784, 295] width 104 height 19
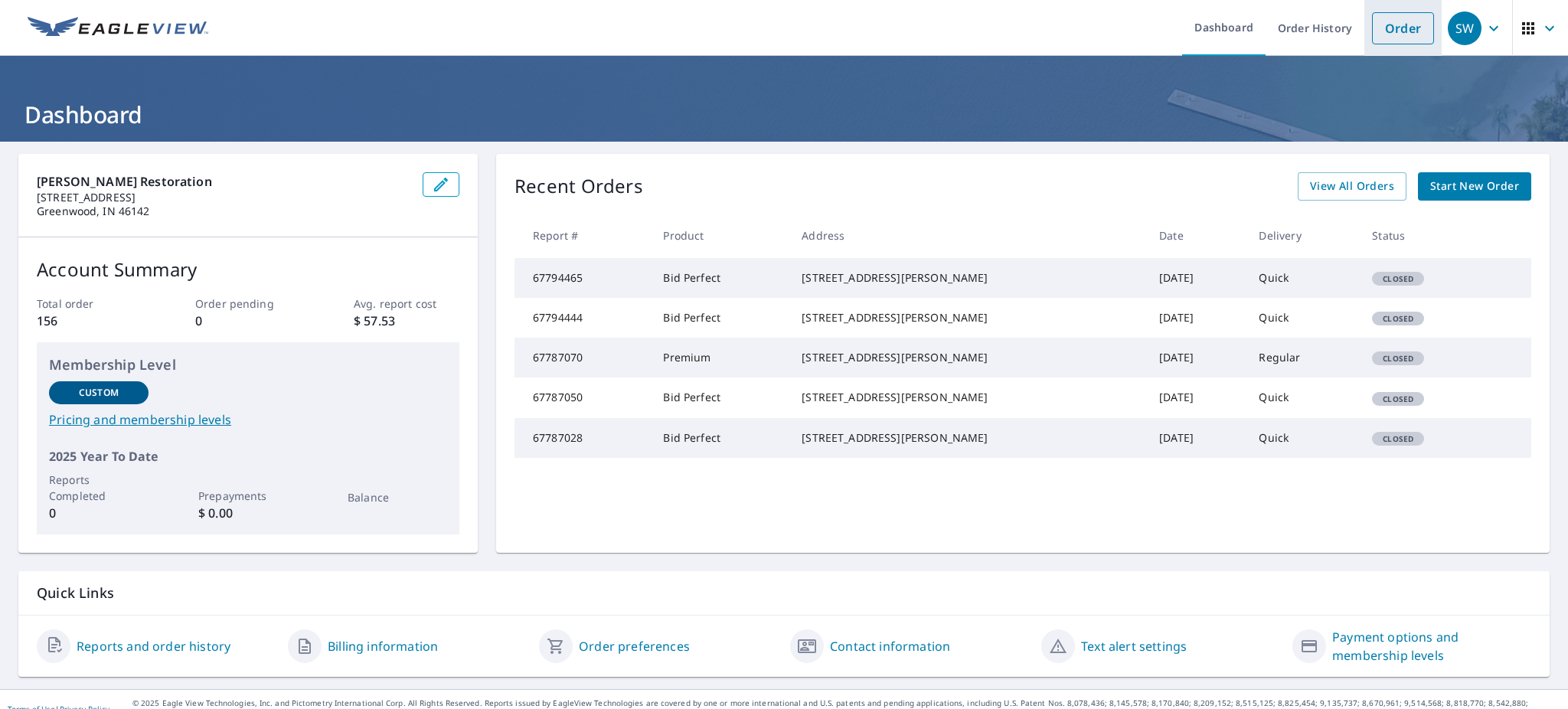
click at [1384, 20] on link "Order" at bounding box center [1403, 28] width 62 height 32
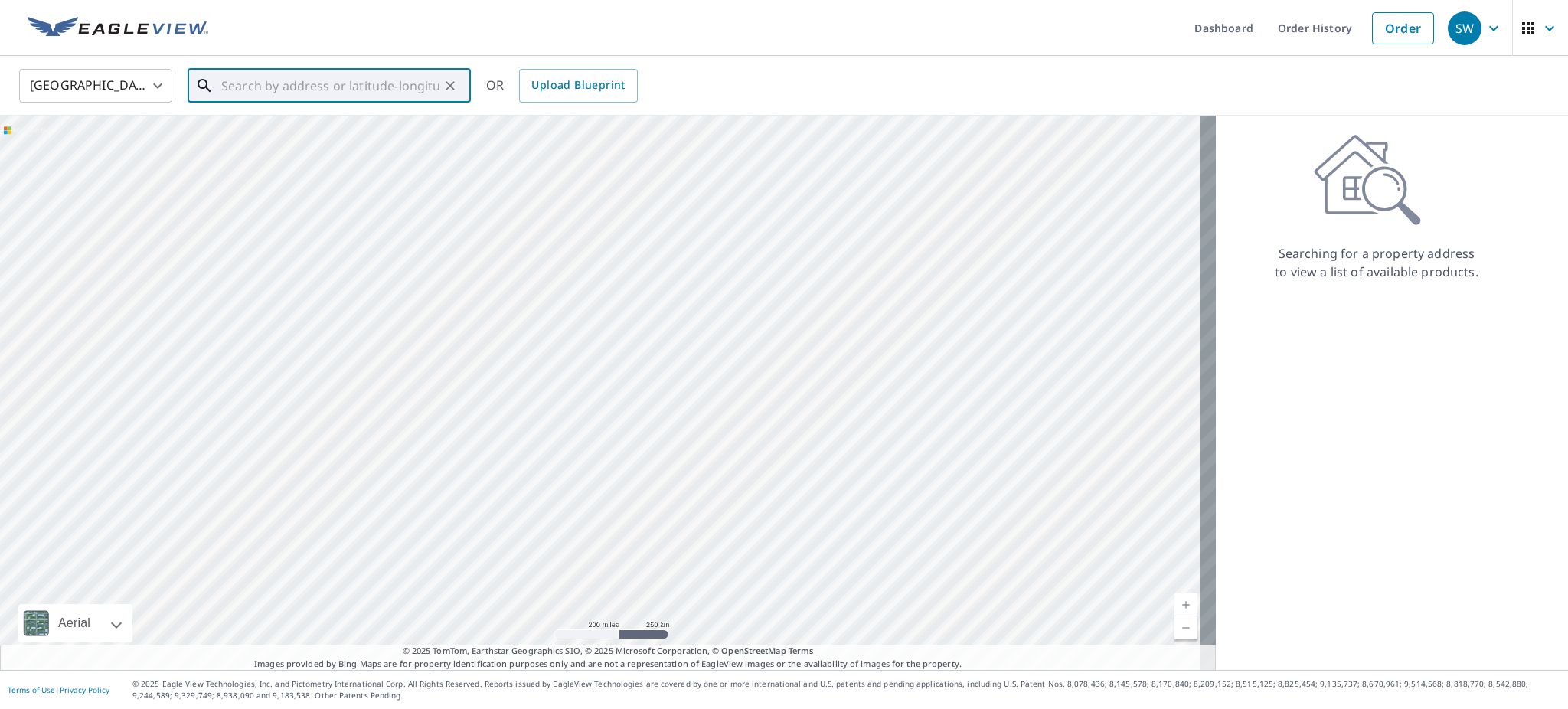
click at [280, 90] on input "text" at bounding box center [330, 86] width 218 height 43
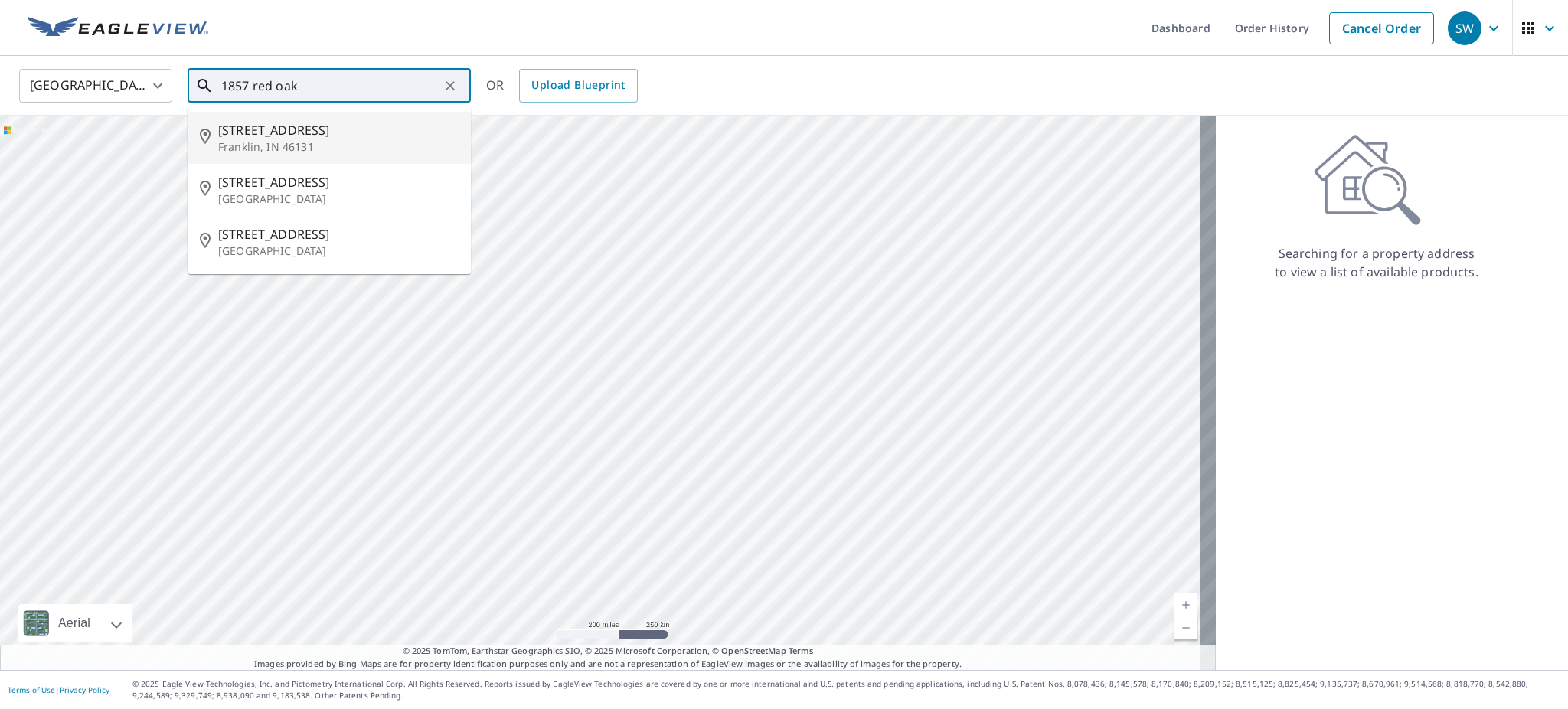
click at [310, 147] on p "Franklin, IN 46131" at bounding box center [338, 147] width 240 height 15
type input "1857 Red Oak Dr Franklin, IN 46131"
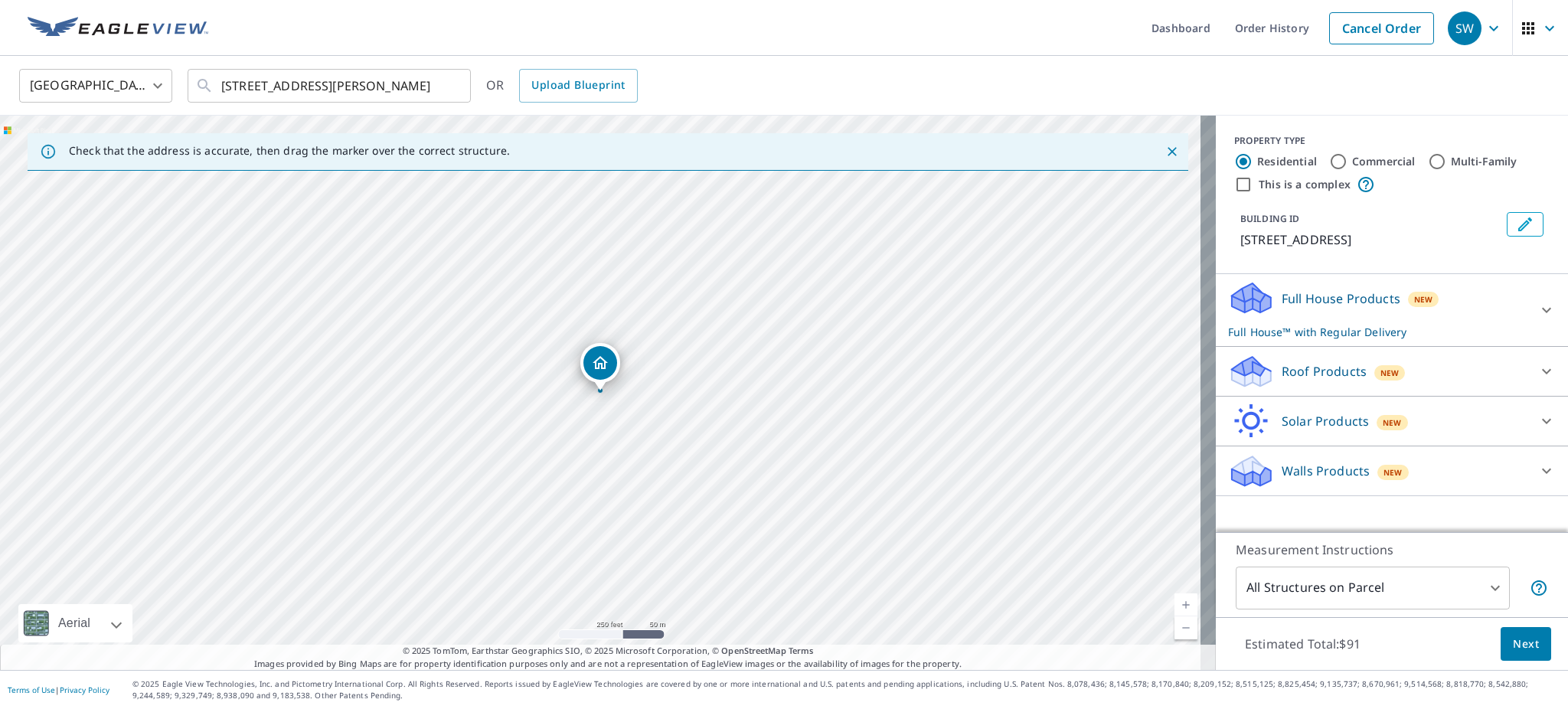
click at [1538, 376] on icon at bounding box center [1547, 371] width 18 height 18
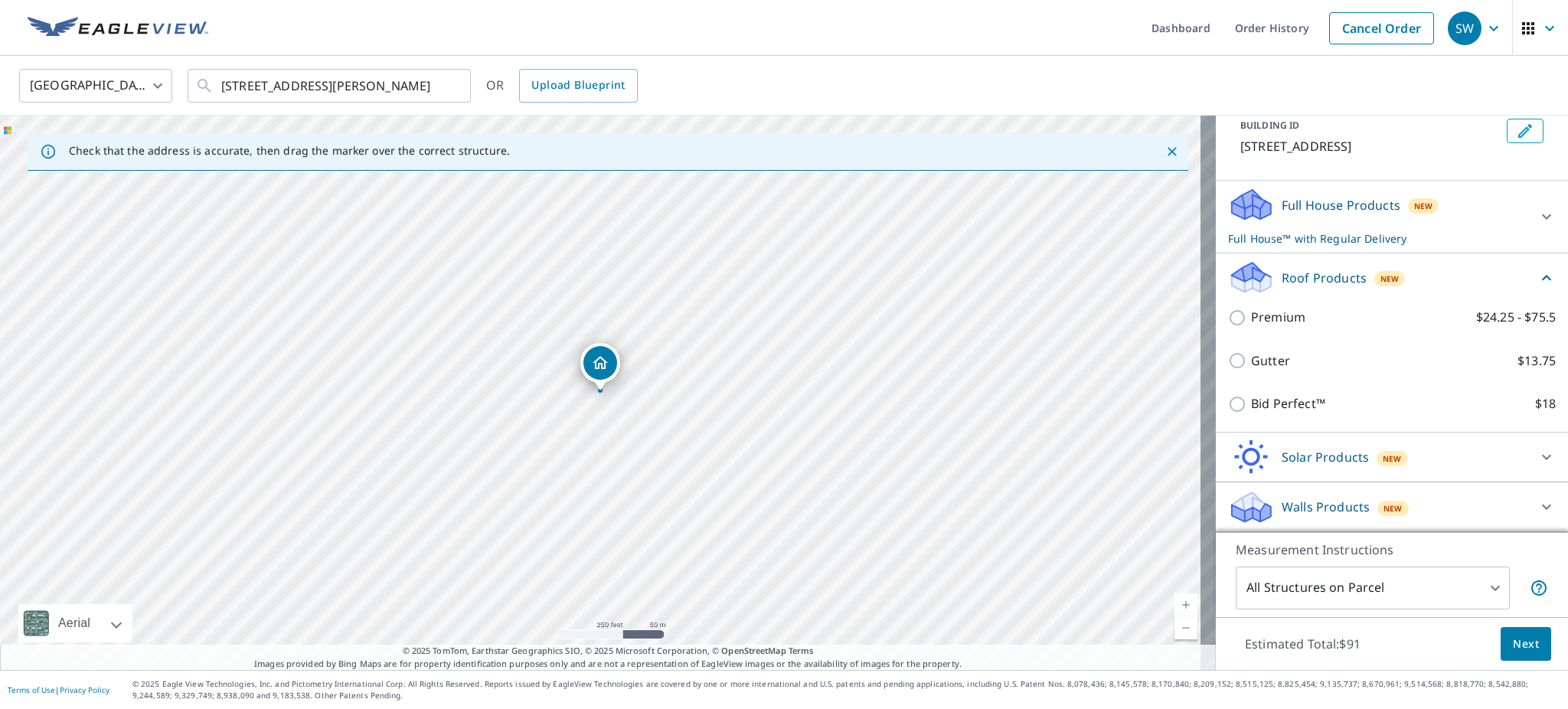
scroll to position [138, 0]
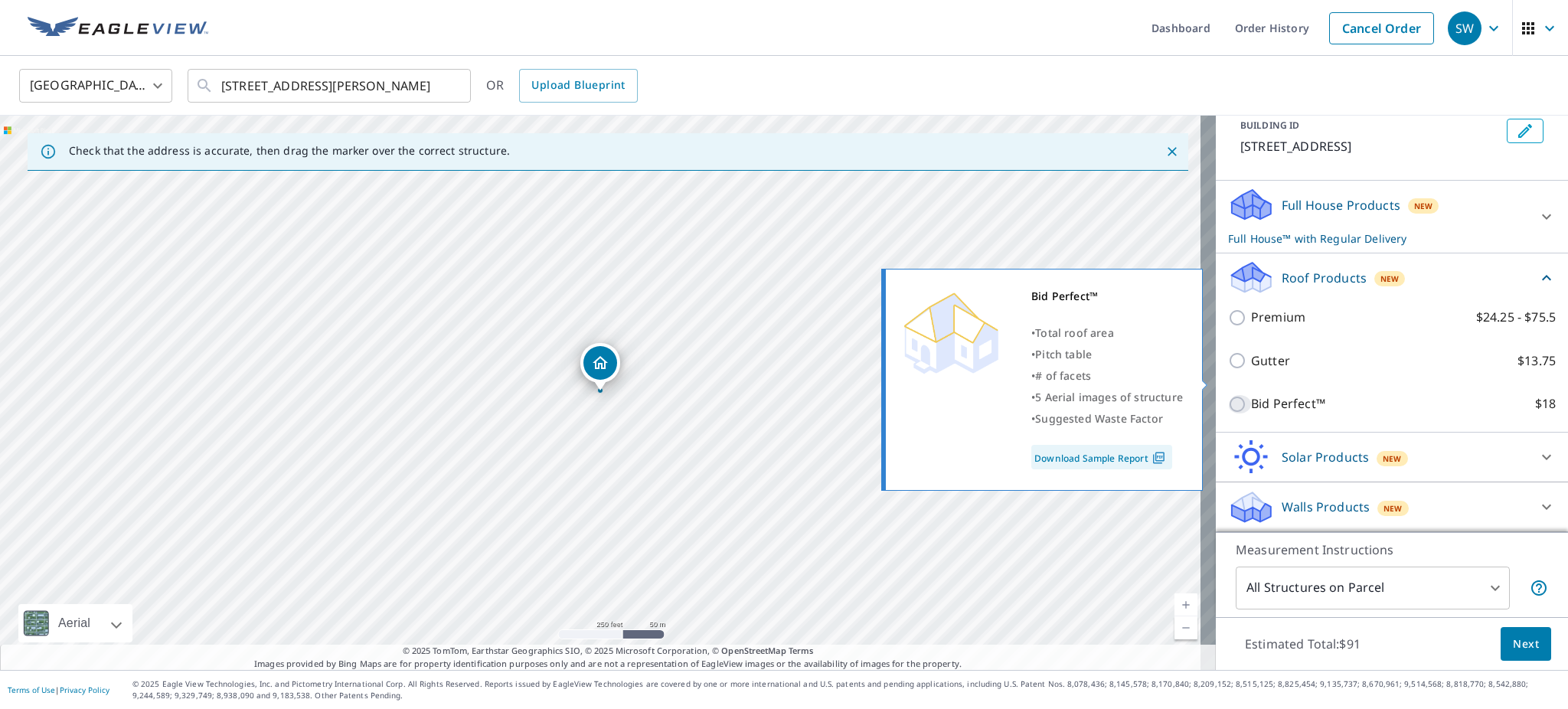
drag, startPoint x: 1219, startPoint y: 376, endPoint x: 1235, endPoint y: 386, distance: 18.9
click at [1228, 395] on input "Bid Perfect™ $18" at bounding box center [1240, 404] width 23 height 18
checkbox input "true"
type input "1"
checkbox input "false"
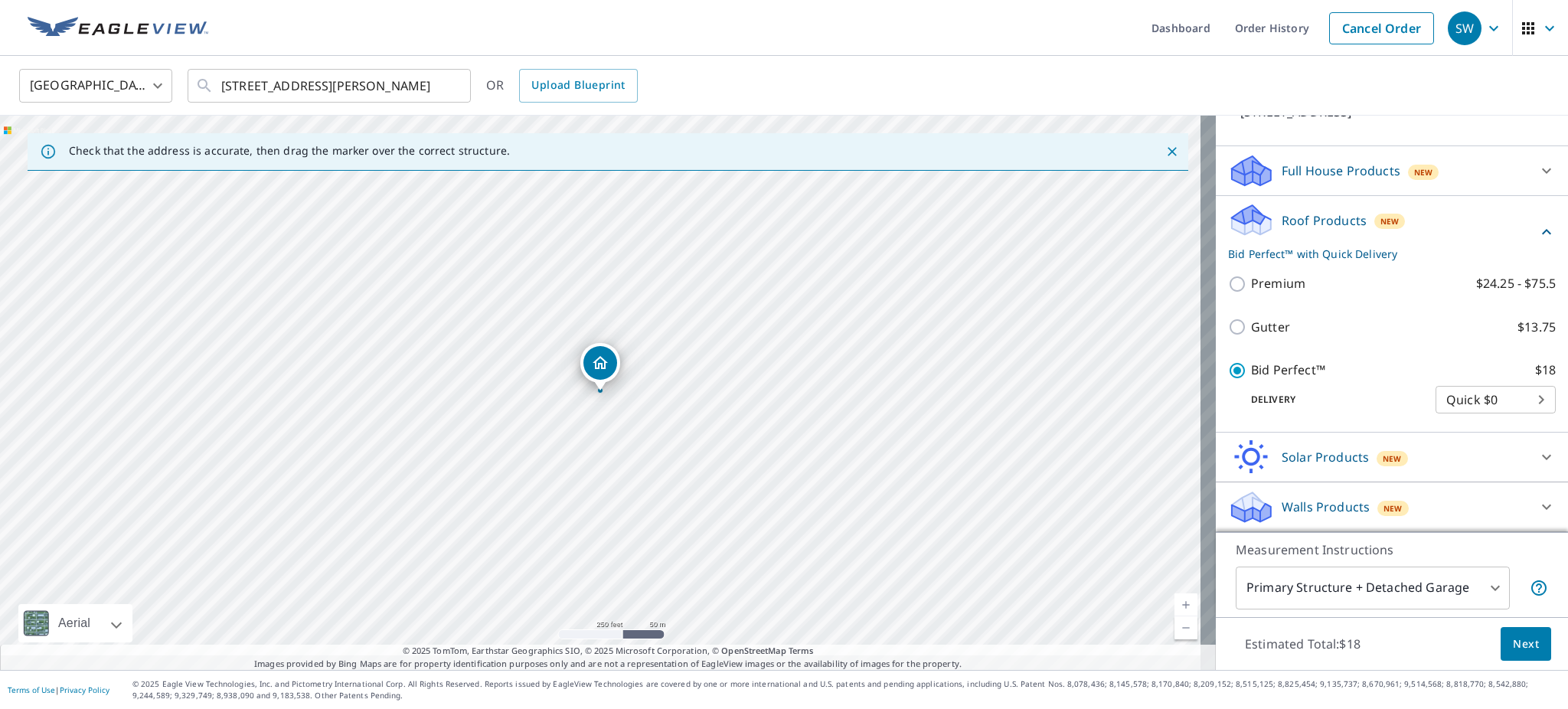
click at [1515, 634] on span "Next" at bounding box center [1527, 644] width 26 height 19
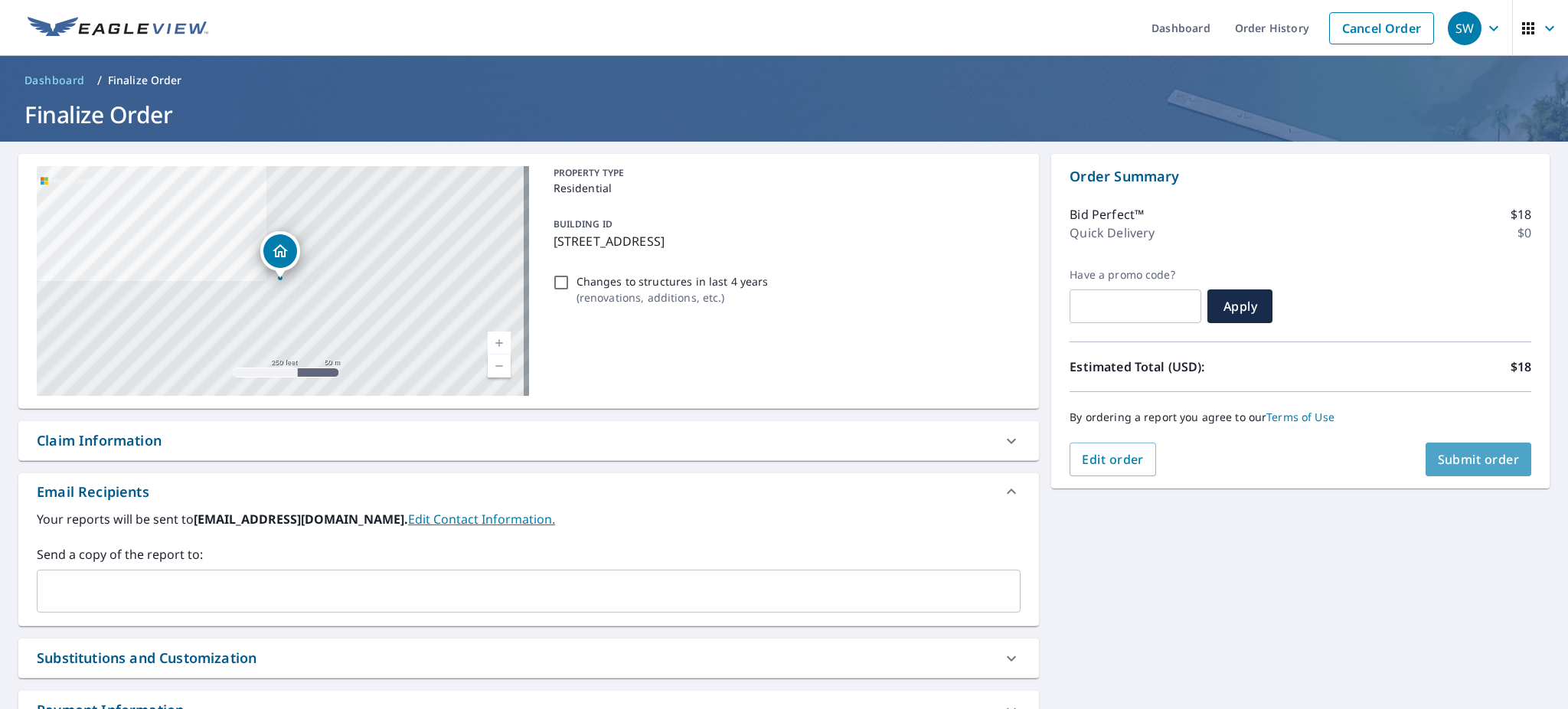
click at [1457, 457] on span "Submit order" at bounding box center [1479, 459] width 82 height 17
checkbox input "true"
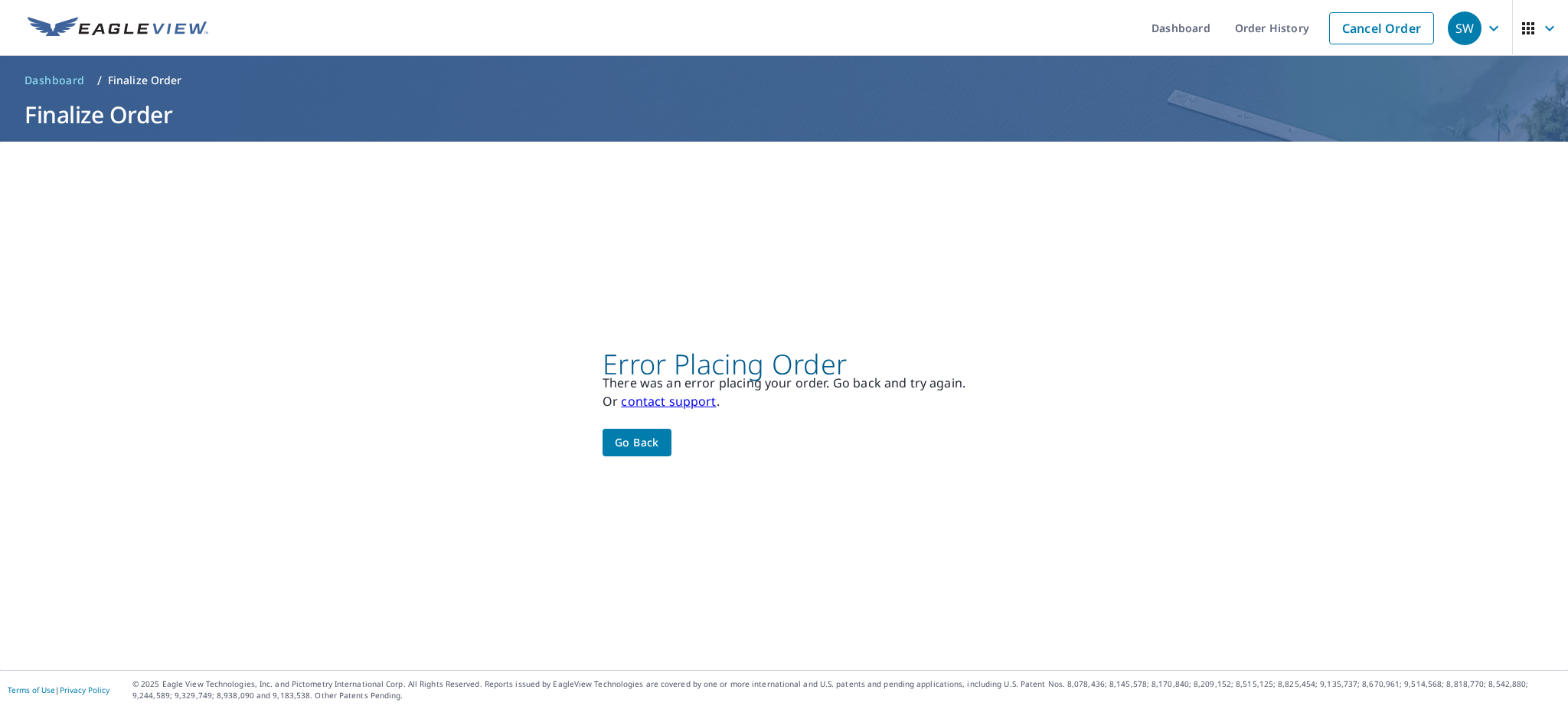
click at [645, 402] on link "contact support" at bounding box center [668, 401] width 95 height 17
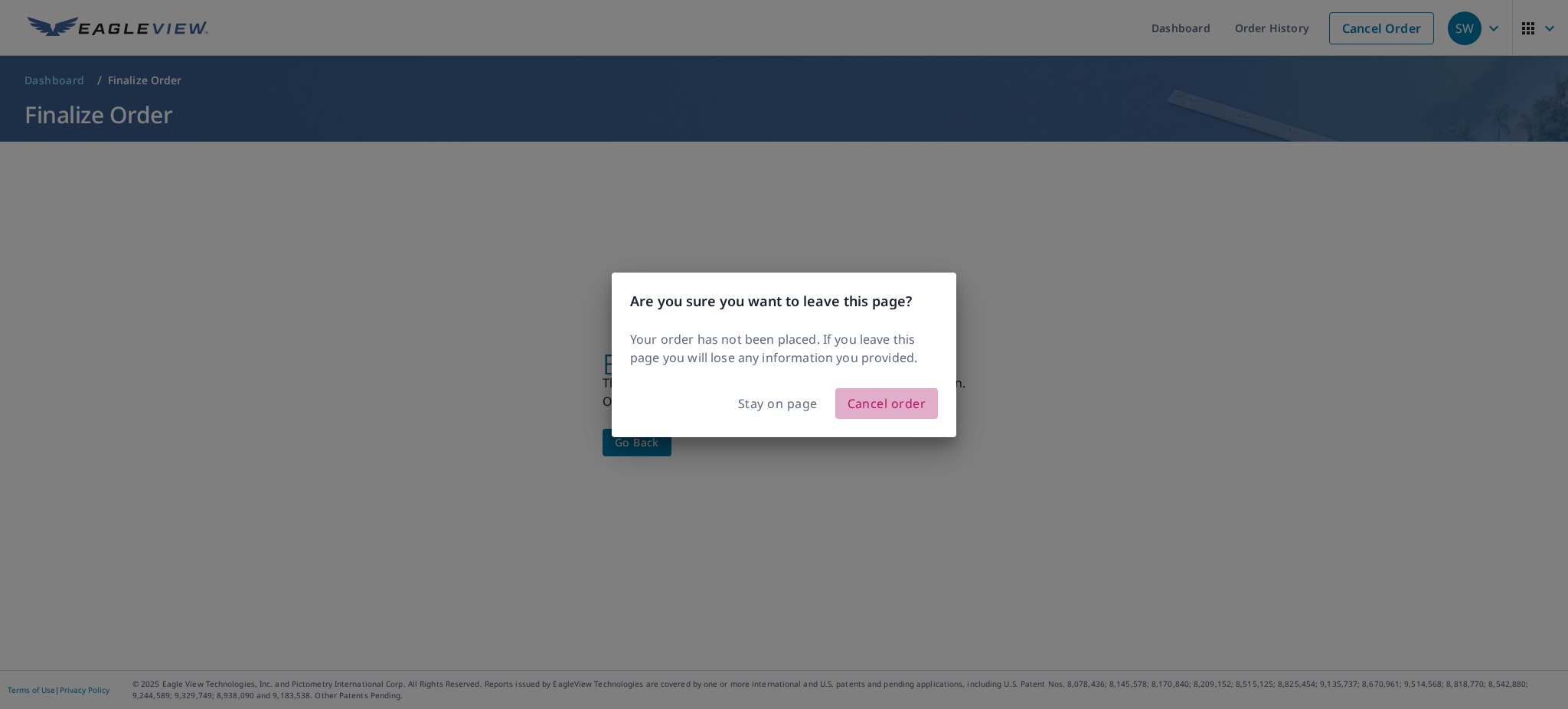
click at [880, 414] on span "Cancel order" at bounding box center [887, 403] width 79 height 22
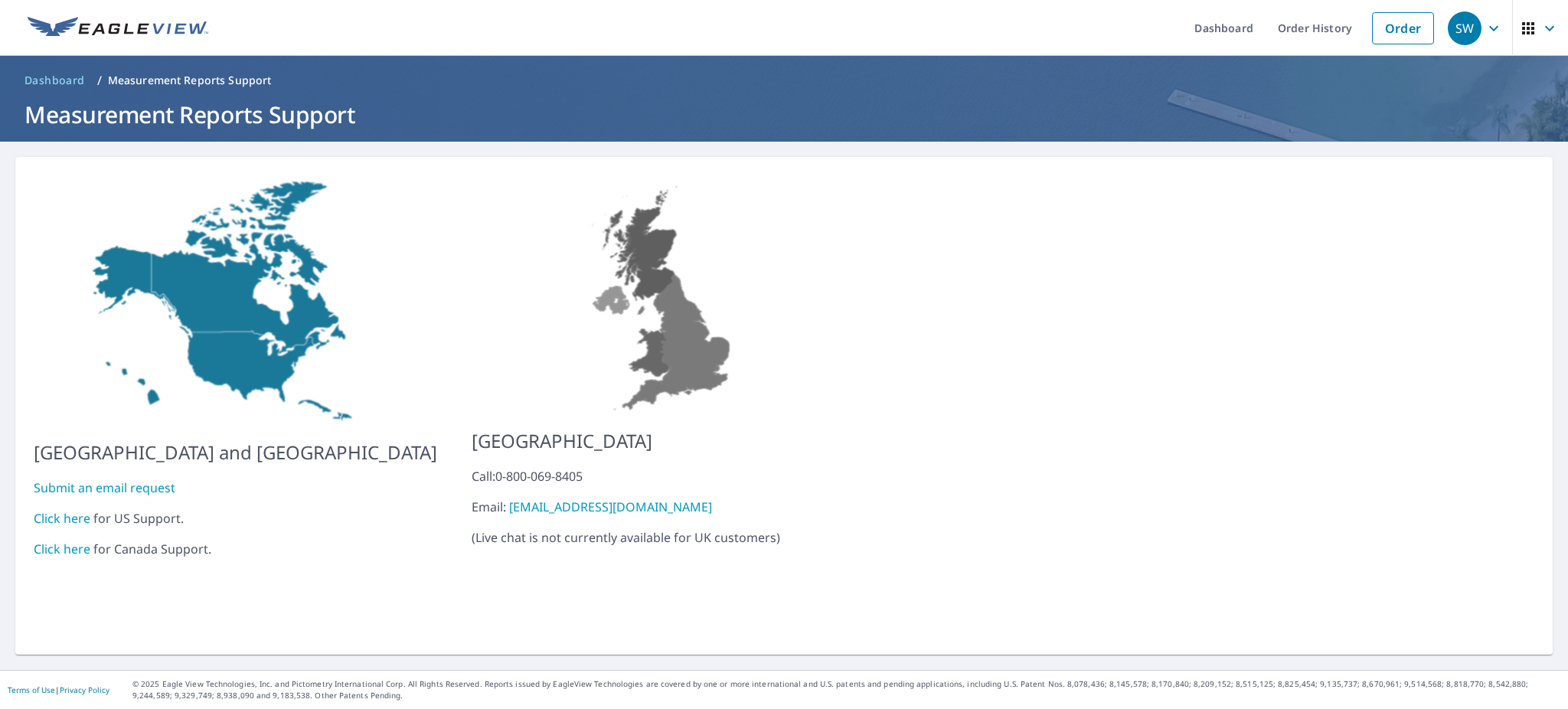
click at [70, 510] on link "Click here" at bounding box center [62, 518] width 57 height 17
click at [55, 510] on link "Click here" at bounding box center [62, 518] width 57 height 17
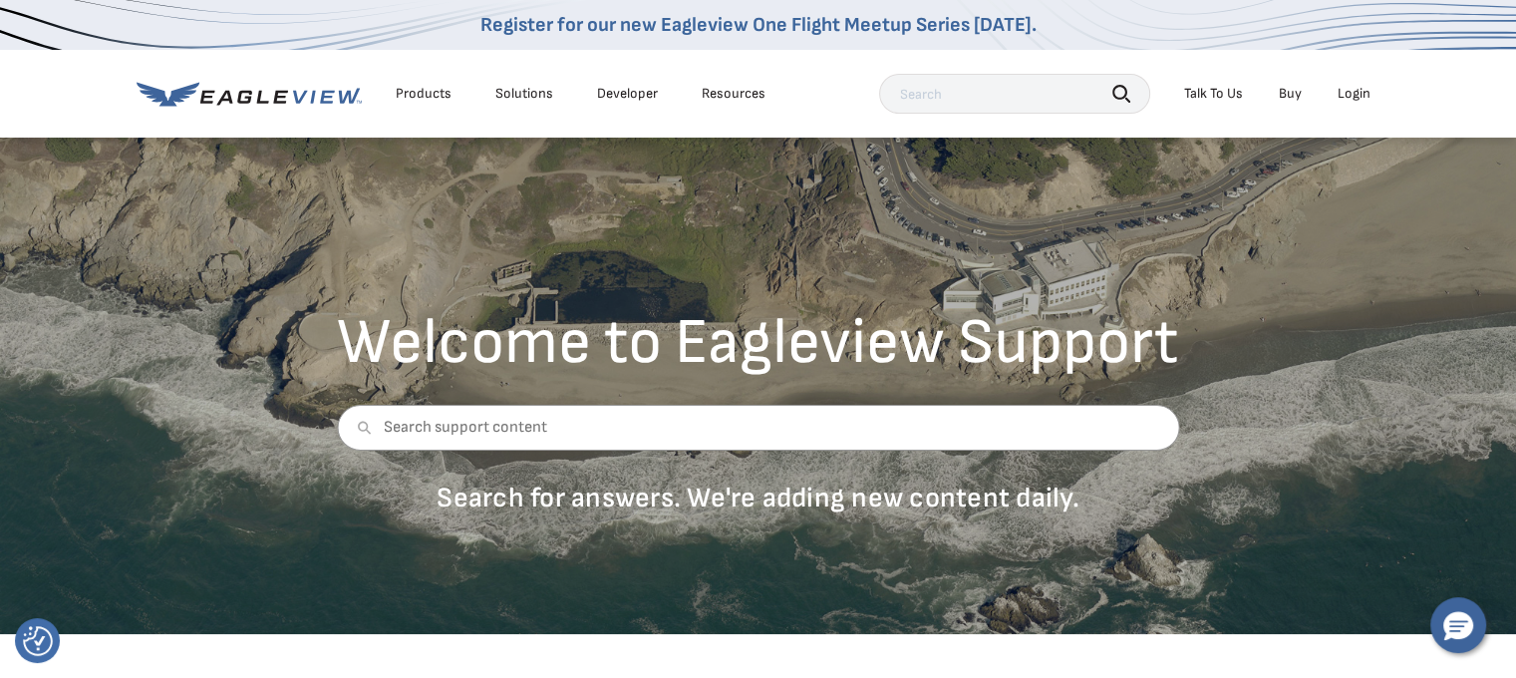
click at [823, 118] on div "Products Solutions Developer Resources Search Talk To Us Buy Login" at bounding box center [759, 94] width 1244 height 88
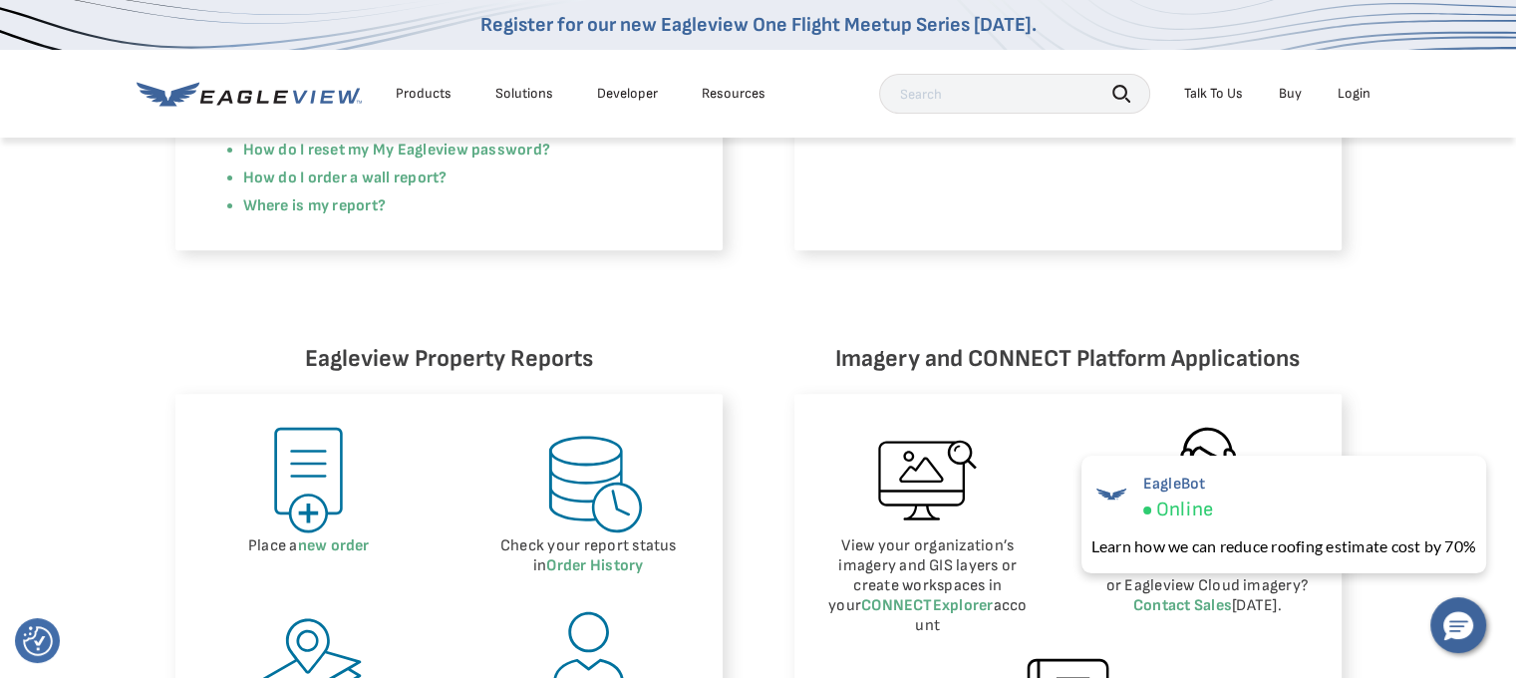
scroll to position [797, 0]
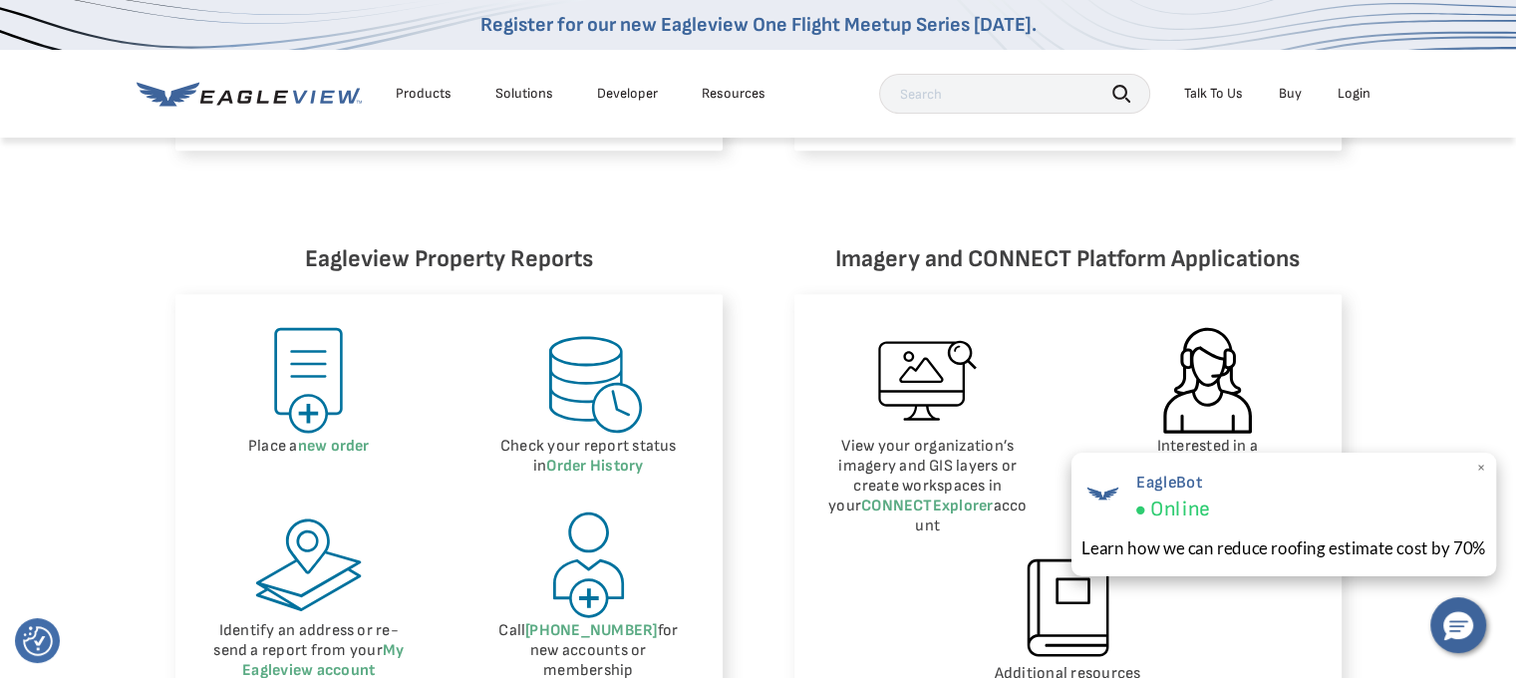
click at [1264, 505] on div "EagleBot Online" at bounding box center [1284, 495] width 405 height 55
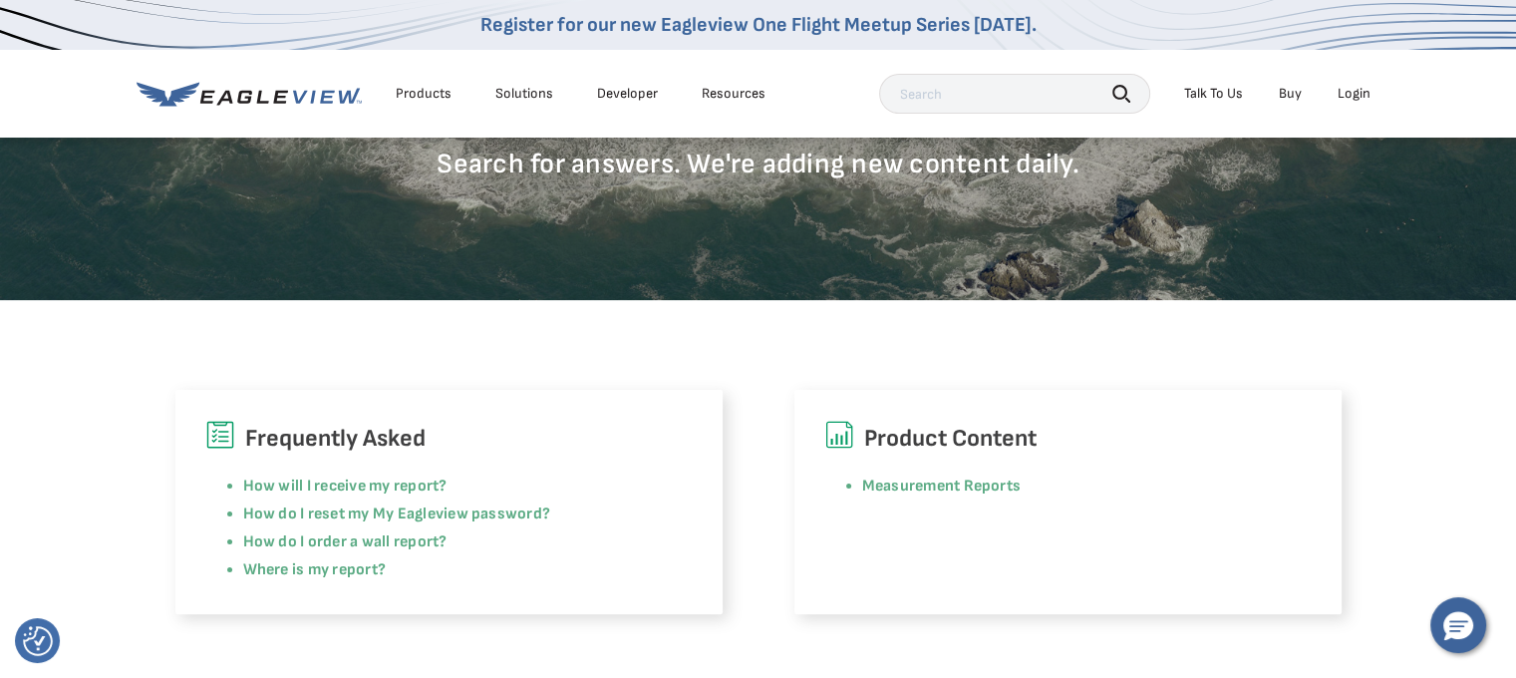
scroll to position [100, 0]
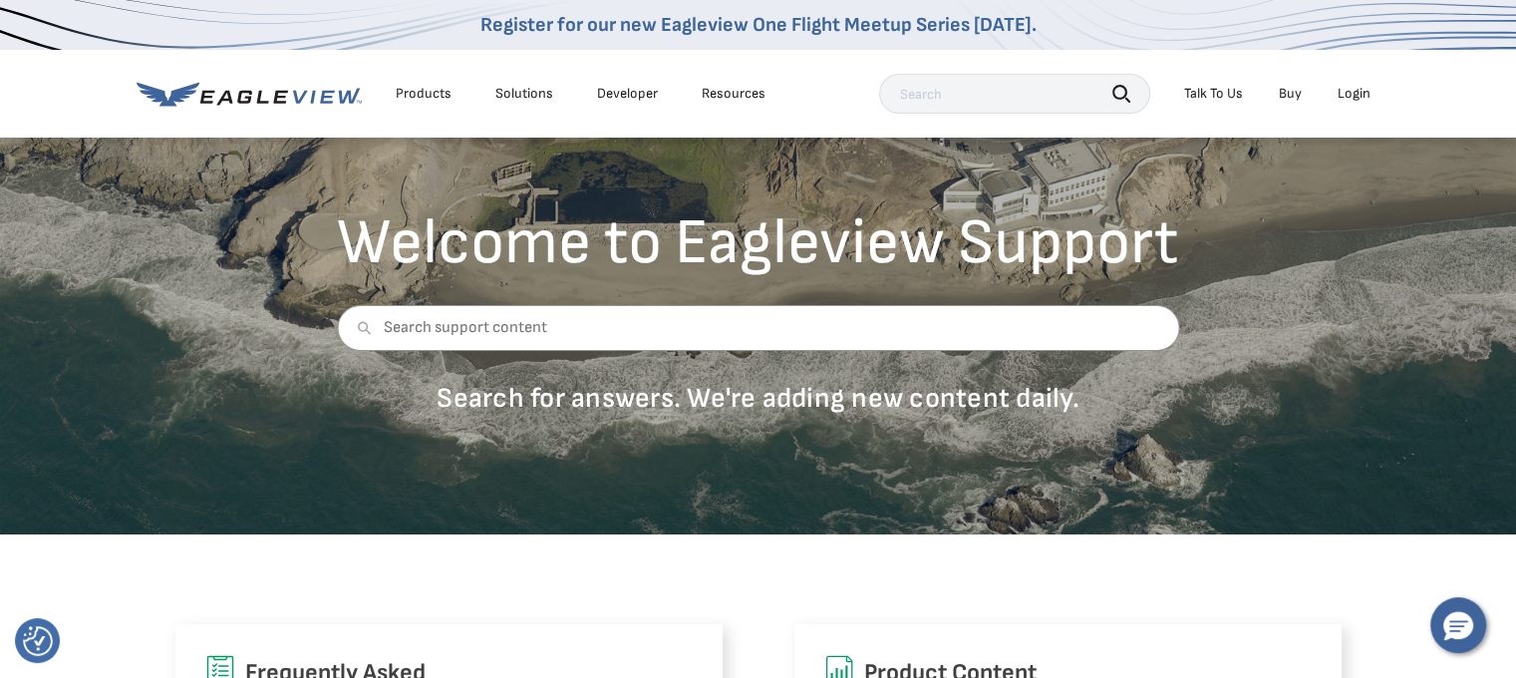
click at [827, 107] on div "Products Solutions Developer Resources Search Talk To Us Buy Login" at bounding box center [759, 94] width 1244 height 88
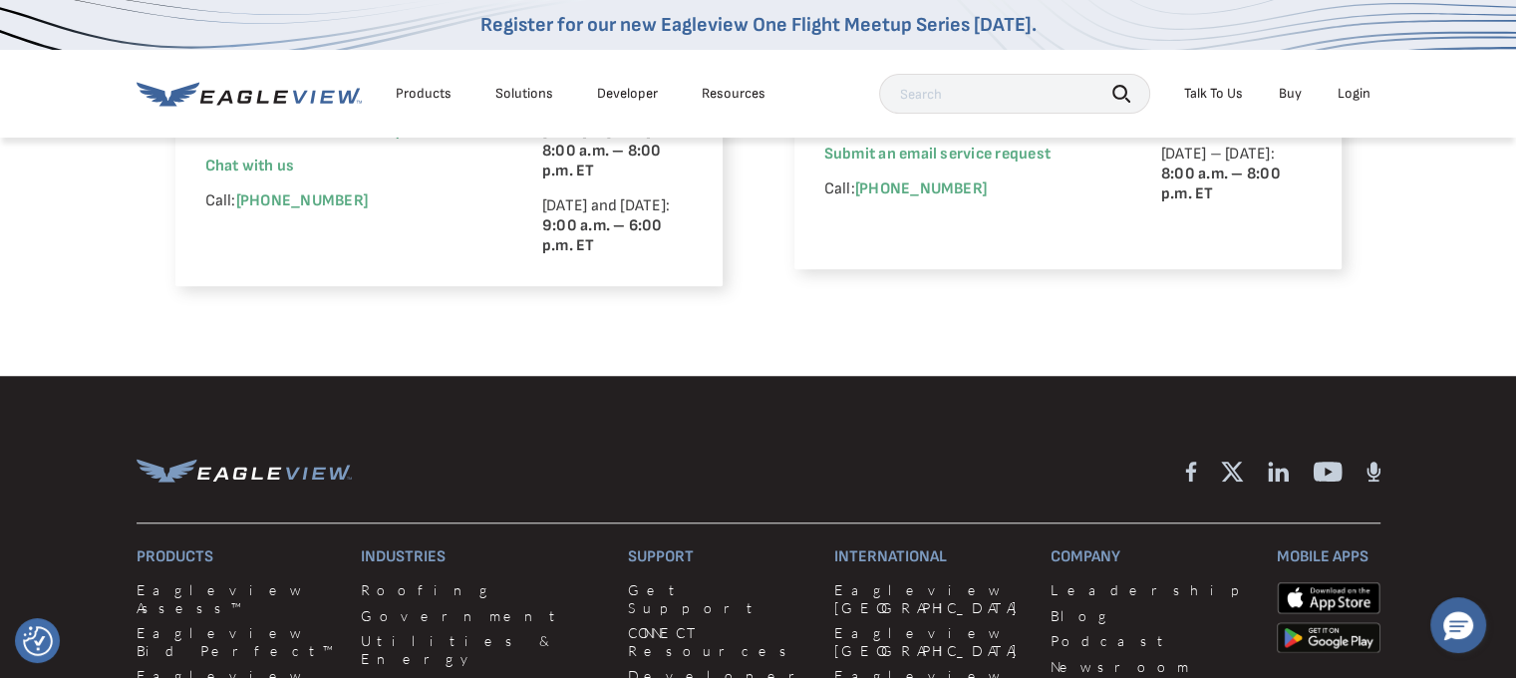
scroll to position [1595, 0]
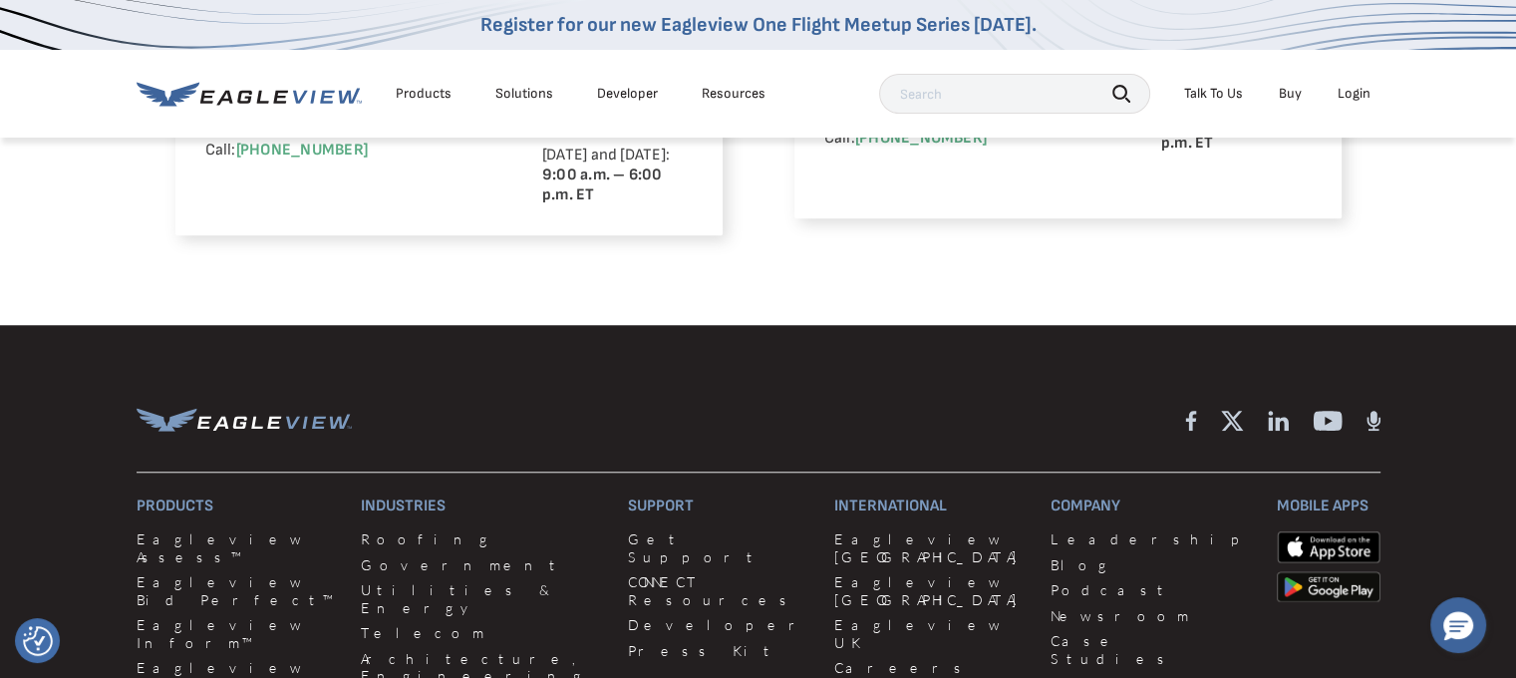
click at [205, 125] on span "Chat with us" at bounding box center [250, 115] width 90 height 19
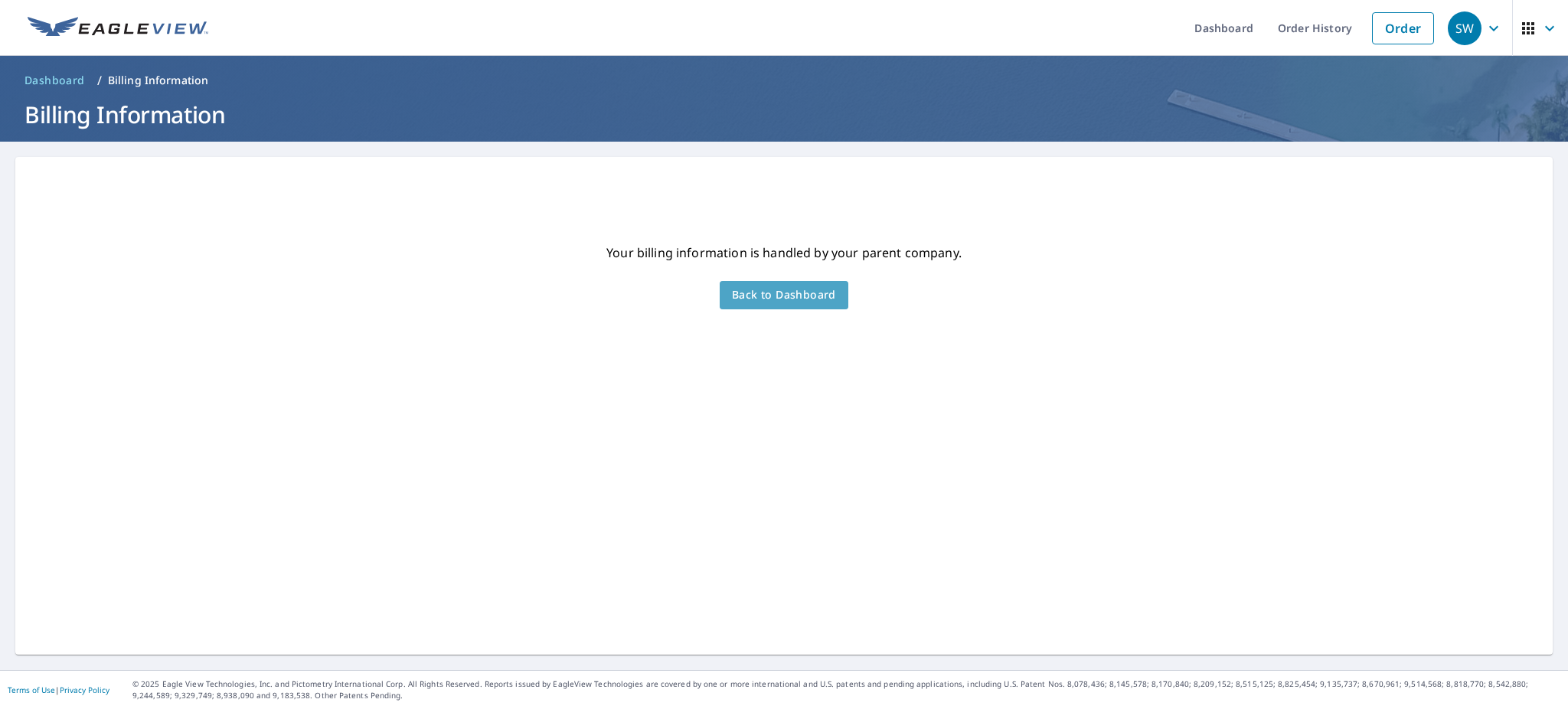
click at [793, 296] on span "Back to Dashboard" at bounding box center [784, 295] width 104 height 19
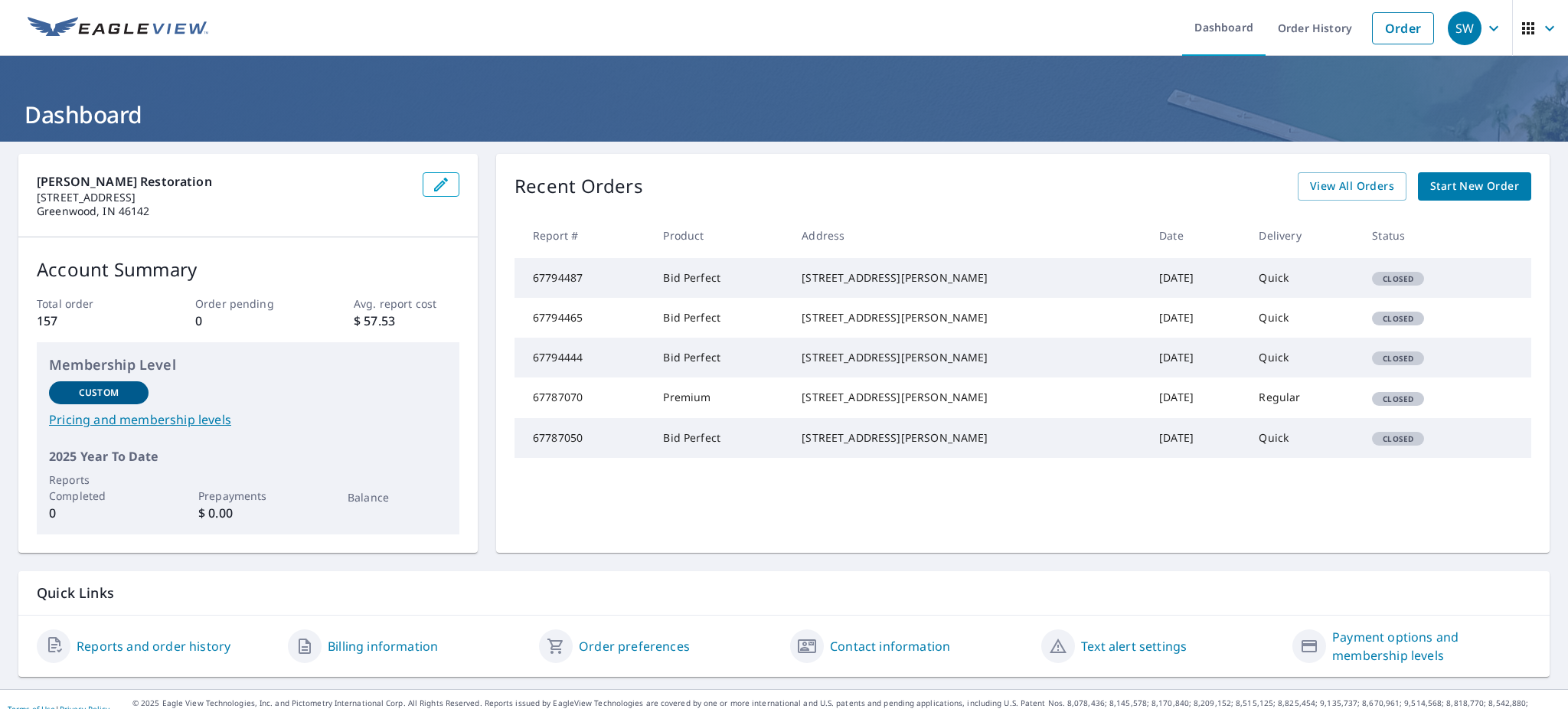
click at [175, 418] on link "Pricing and membership levels" at bounding box center [248, 419] width 398 height 18
